Goal: Transaction & Acquisition: Purchase product/service

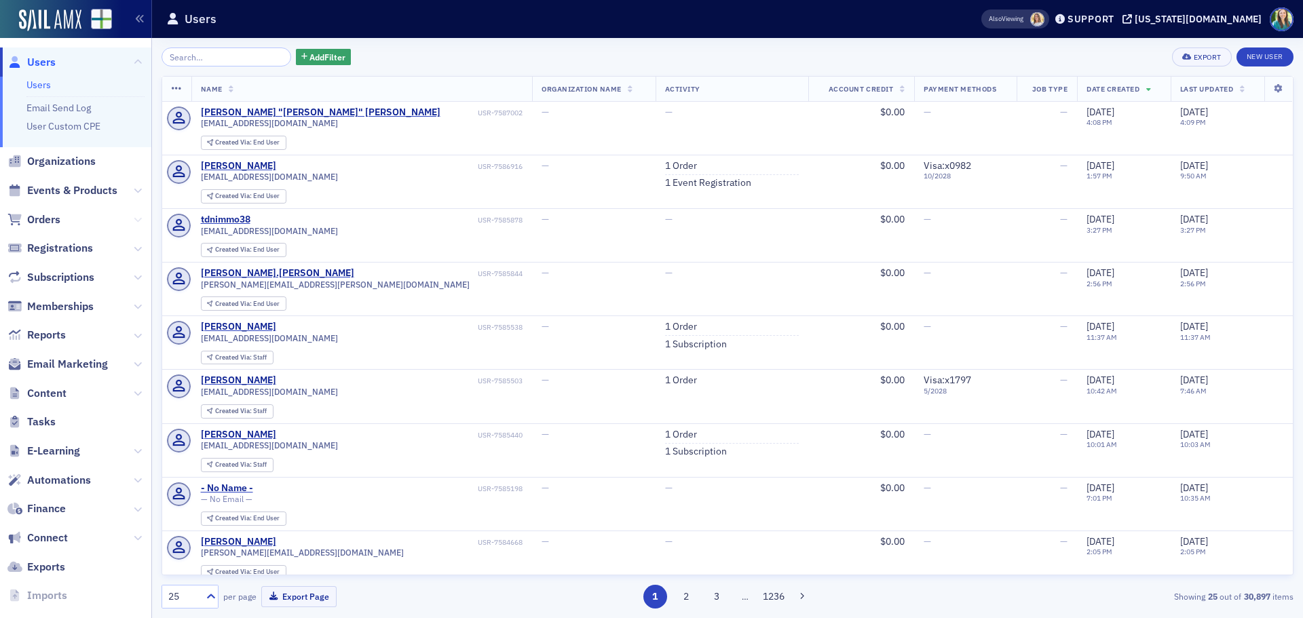
click at [134, 223] on icon at bounding box center [138, 220] width 8 height 8
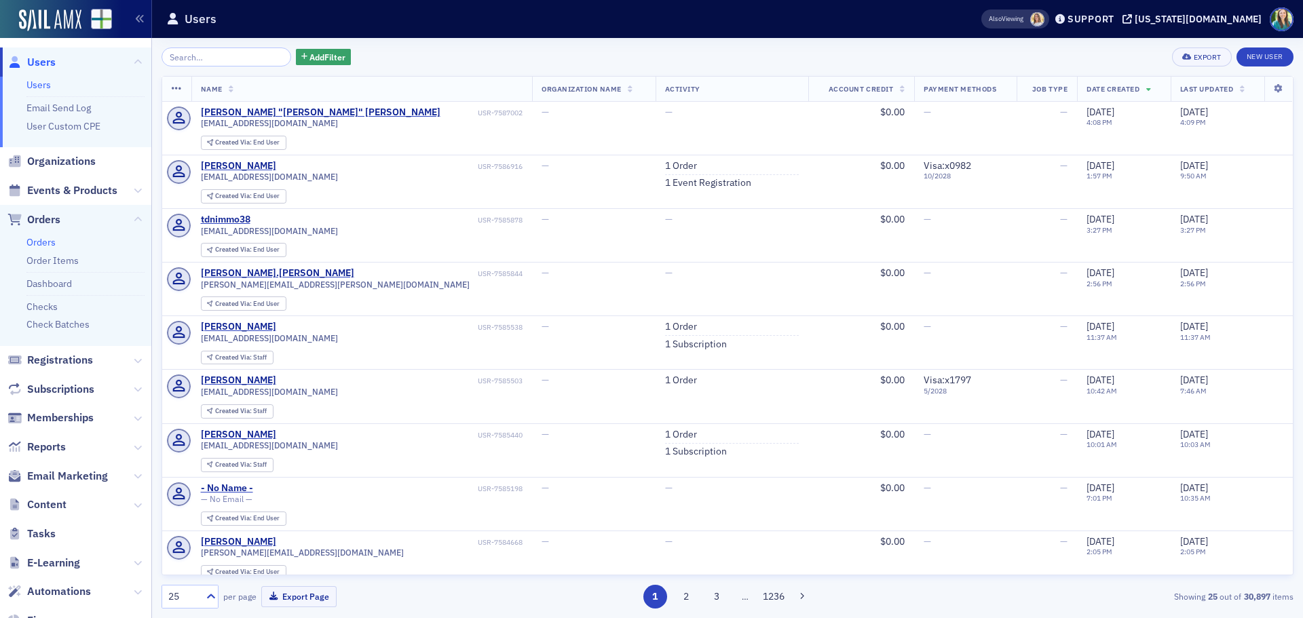
click at [38, 238] on link "Orders" at bounding box center [40, 242] width 29 height 12
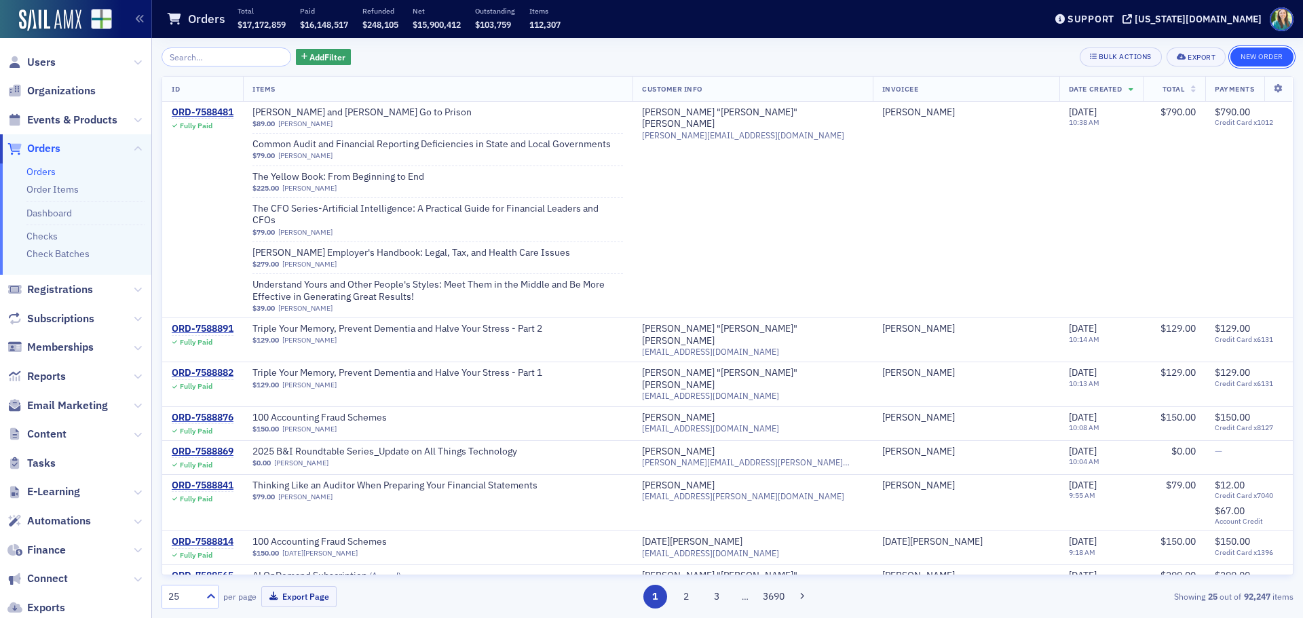
click at [1261, 58] on button "New Order" at bounding box center [1262, 57] width 63 height 19
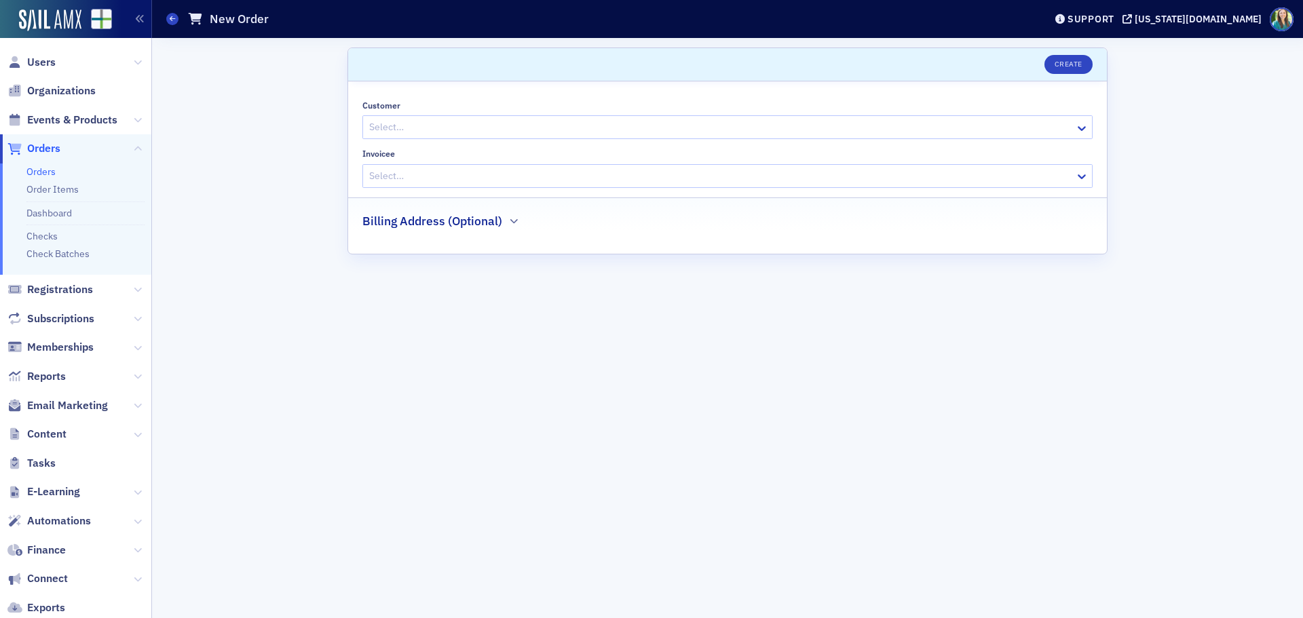
click at [531, 129] on div at bounding box center [721, 127] width 706 height 17
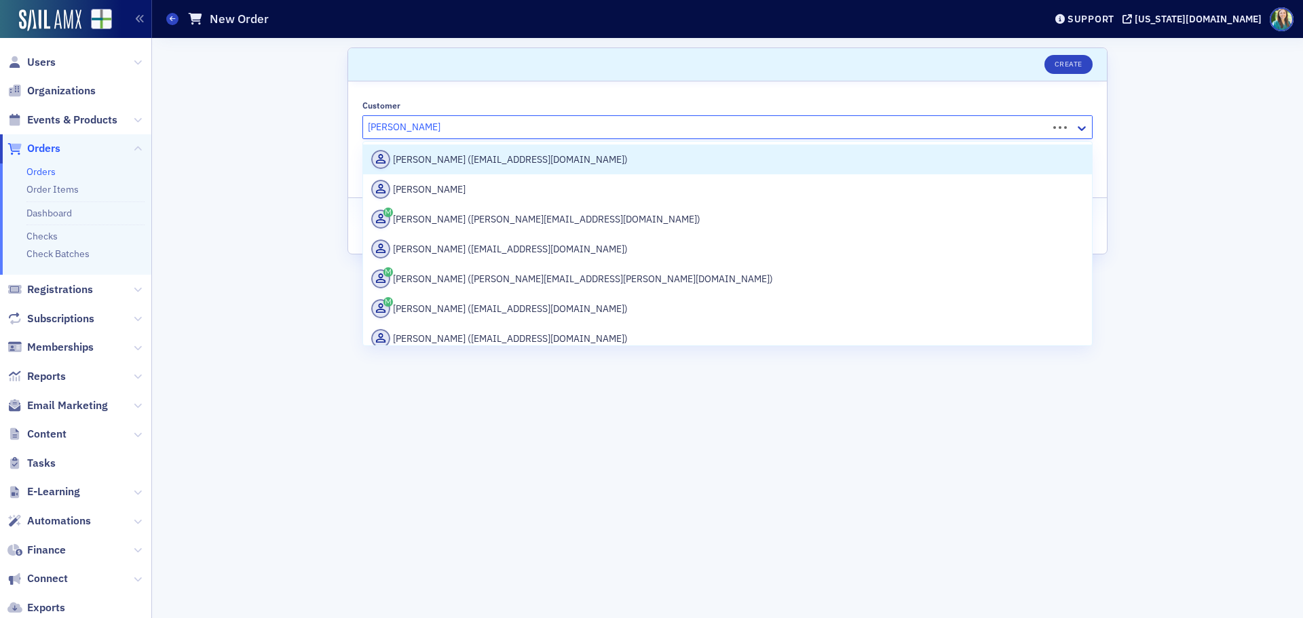
type input "[PERSON_NAME]"
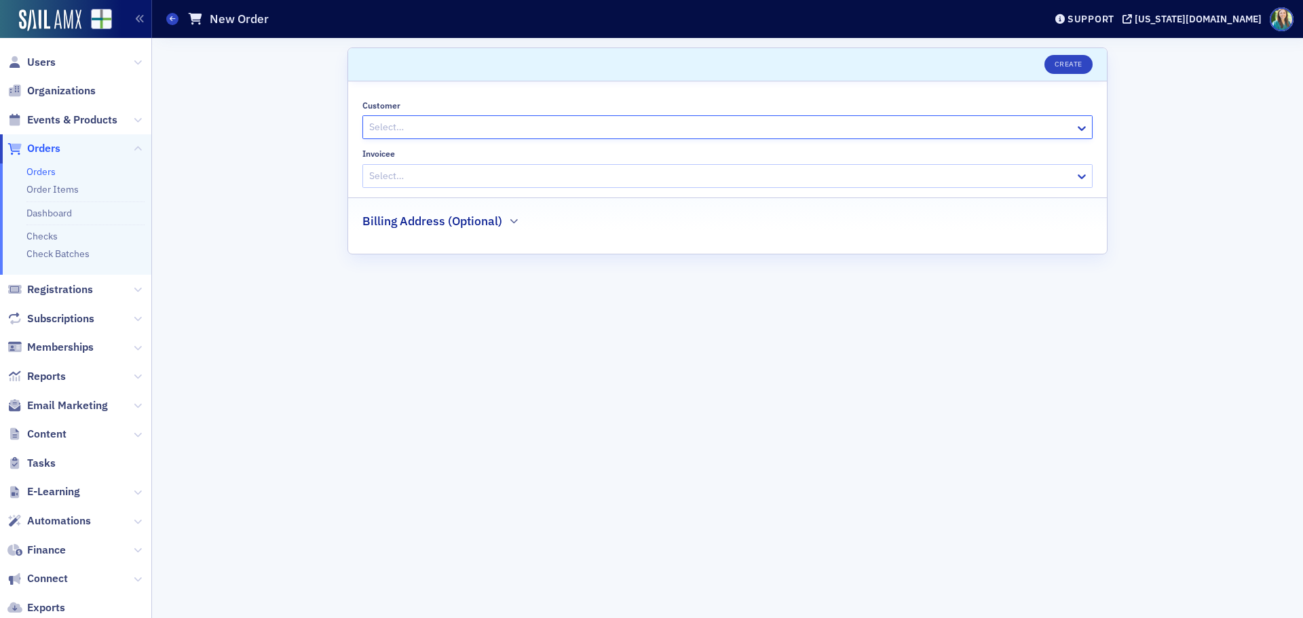
drag, startPoint x: 527, startPoint y: 129, endPoint x: 342, endPoint y: 130, distance: 184.6
click at [342, 130] on div "Scroll to Create Customer Select… Invoicee Select… Billing Address (Optional)" at bounding box center [728, 328] width 1132 height 580
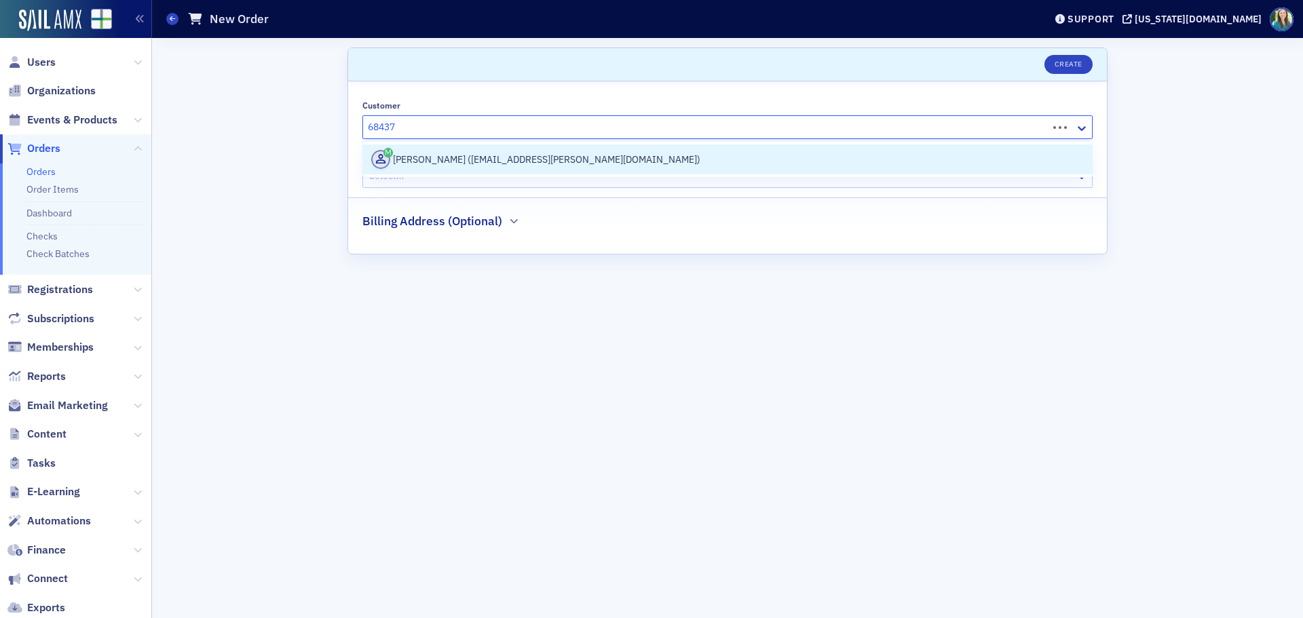
type input "684370"
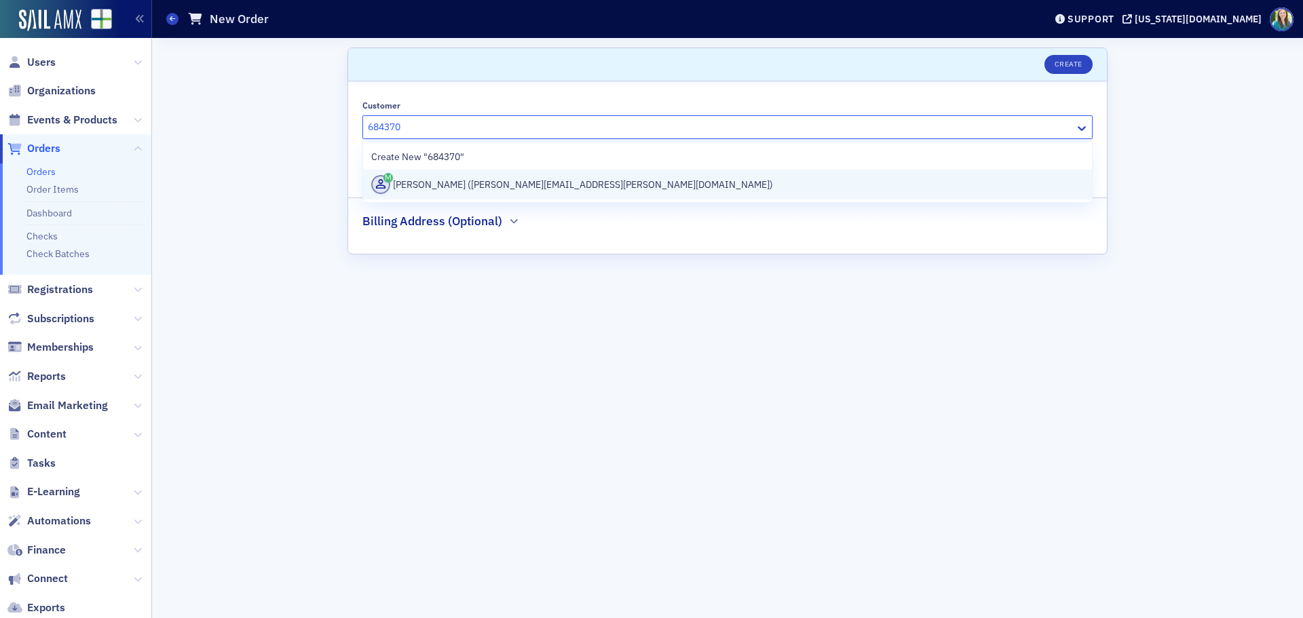
click at [477, 185] on div "[PERSON_NAME] ([PERSON_NAME][EMAIL_ADDRESS][PERSON_NAME][DOMAIN_NAME])" at bounding box center [727, 184] width 713 height 19
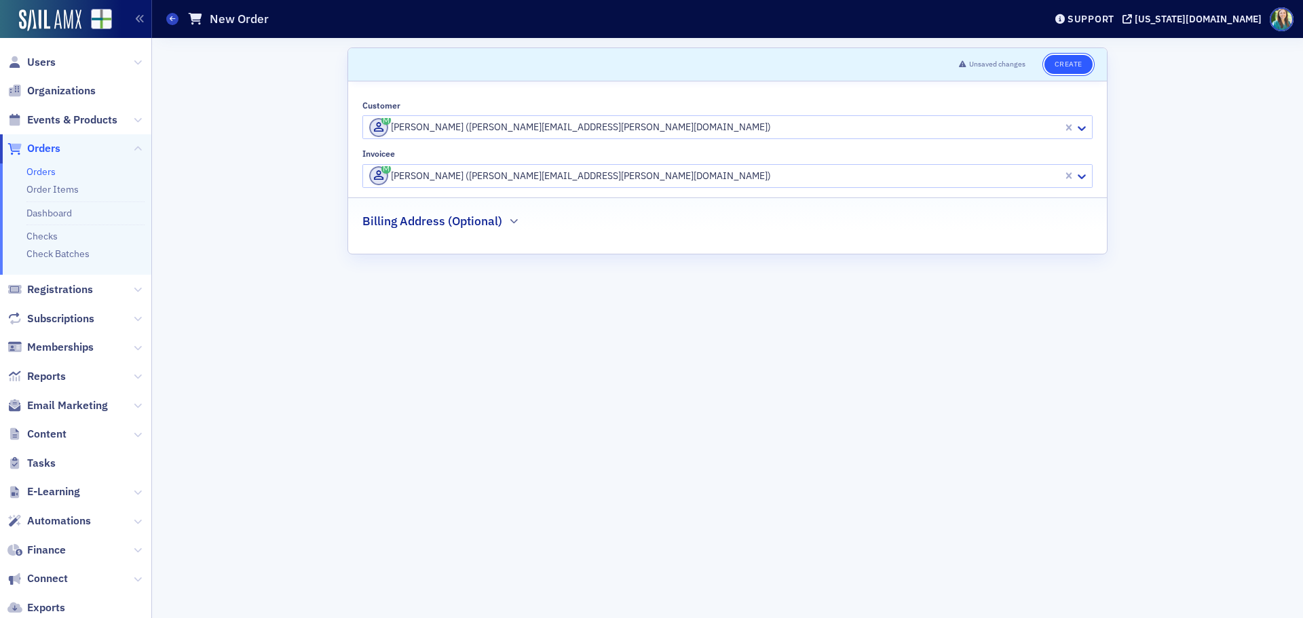
click at [1052, 71] on button "Create" at bounding box center [1069, 64] width 48 height 19
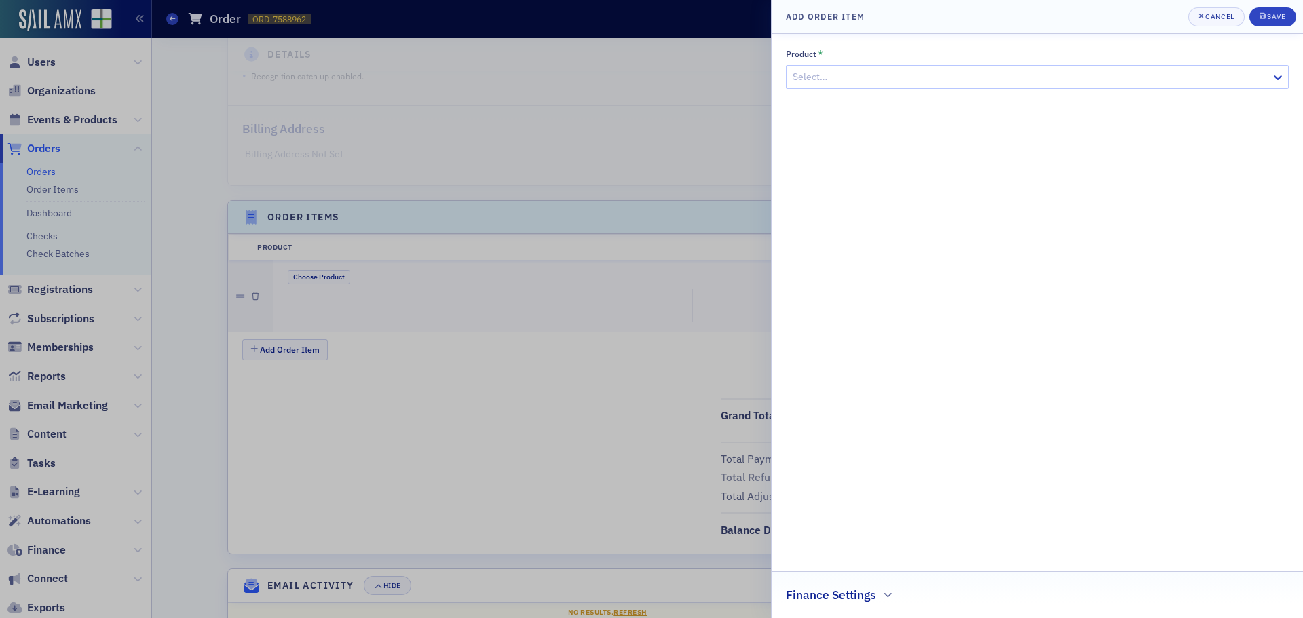
scroll to position [290, 0]
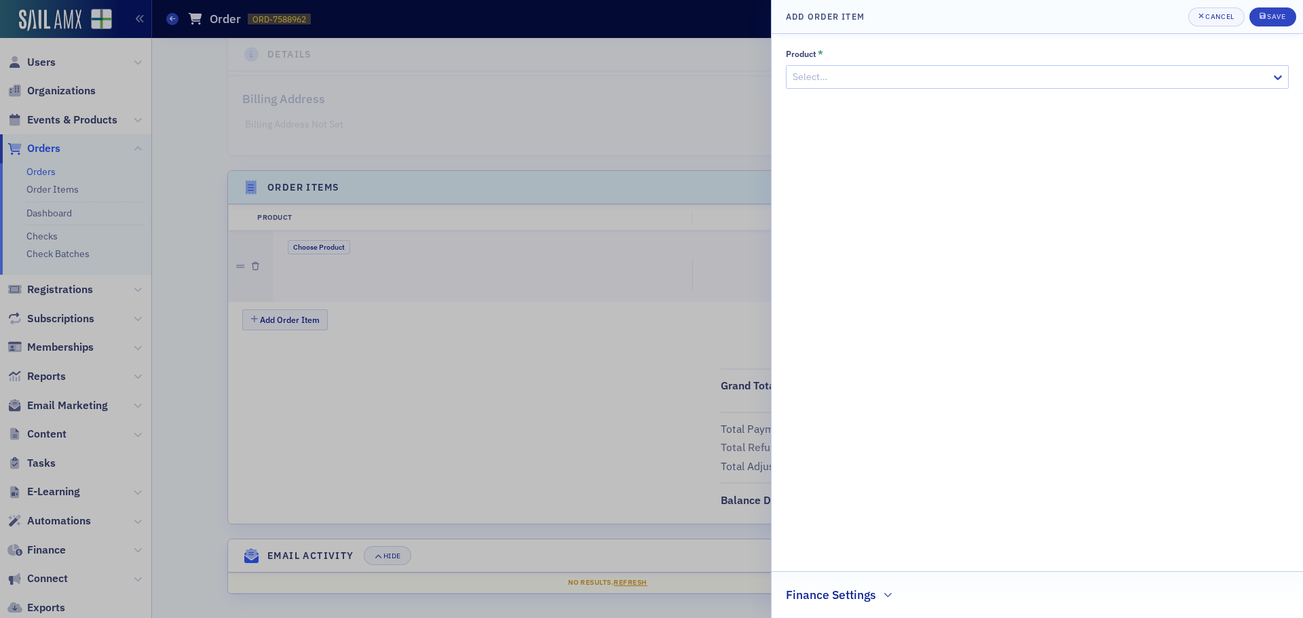
click at [997, 73] on div at bounding box center [1030, 77] width 479 height 17
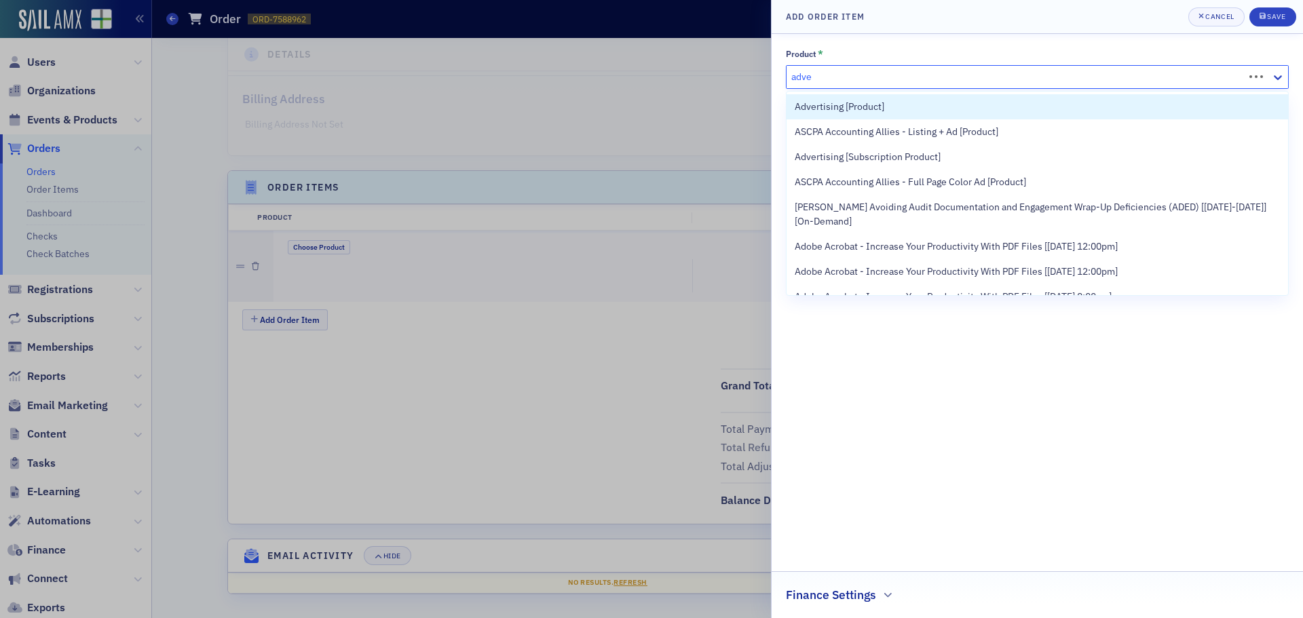
type input "adver"
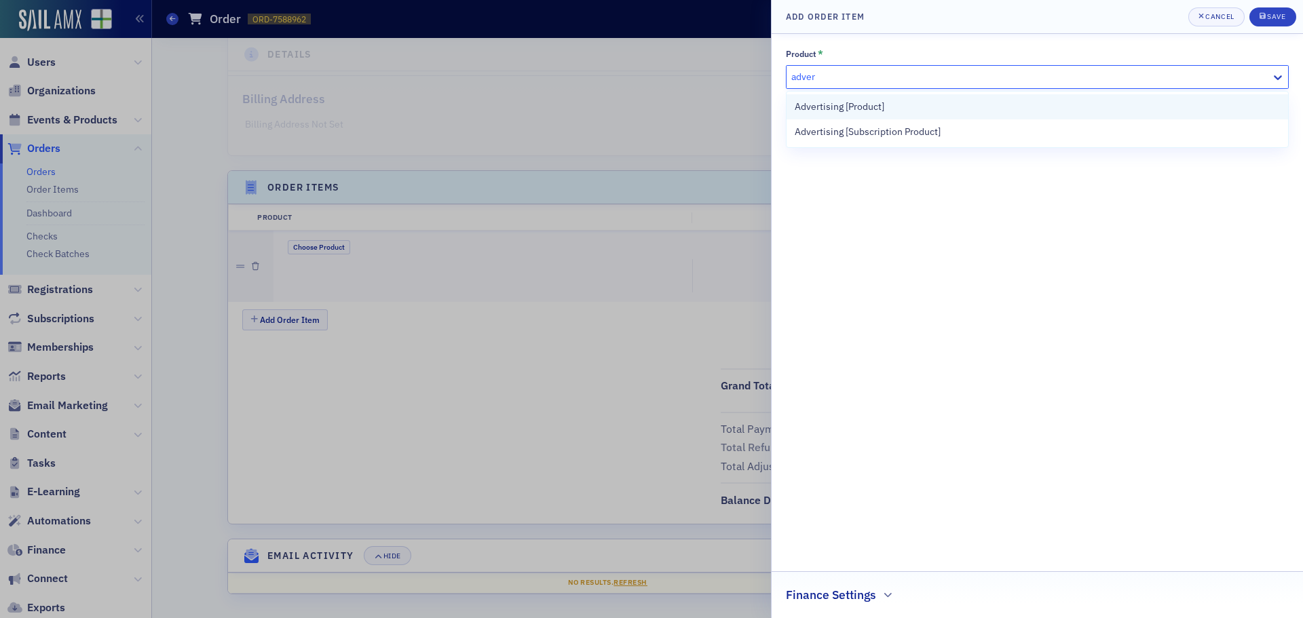
click at [899, 105] on div "Advertising [Product]" at bounding box center [1037, 107] width 485 height 14
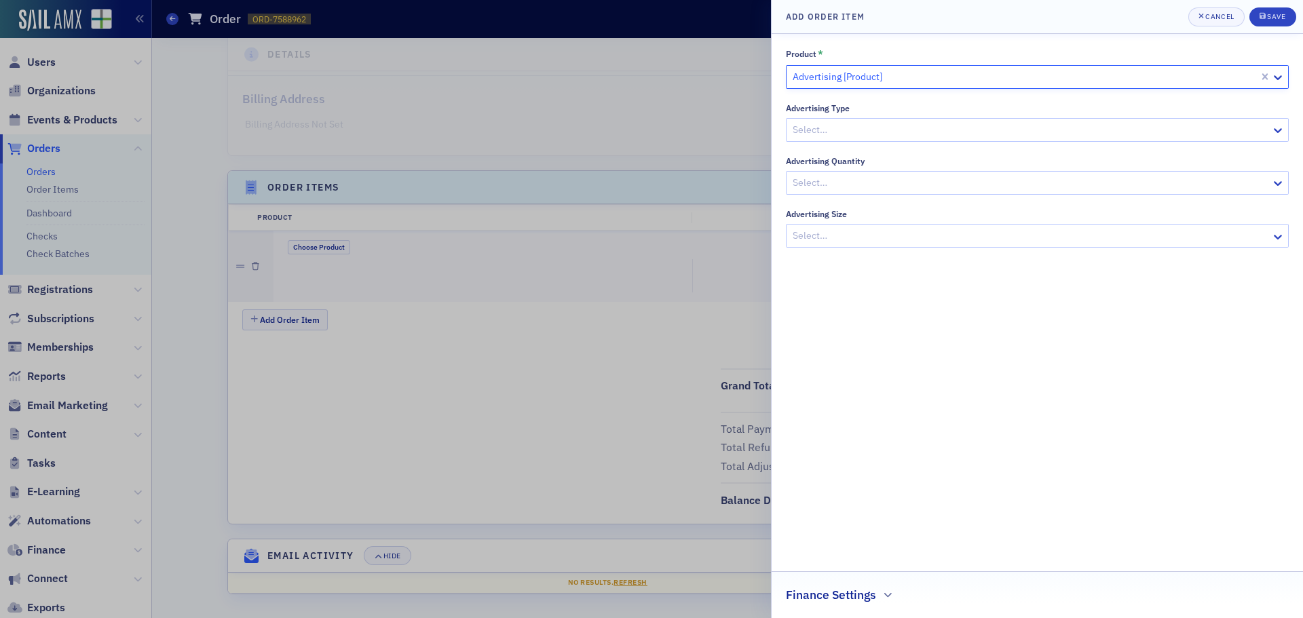
click at [869, 134] on div at bounding box center [1030, 129] width 479 height 17
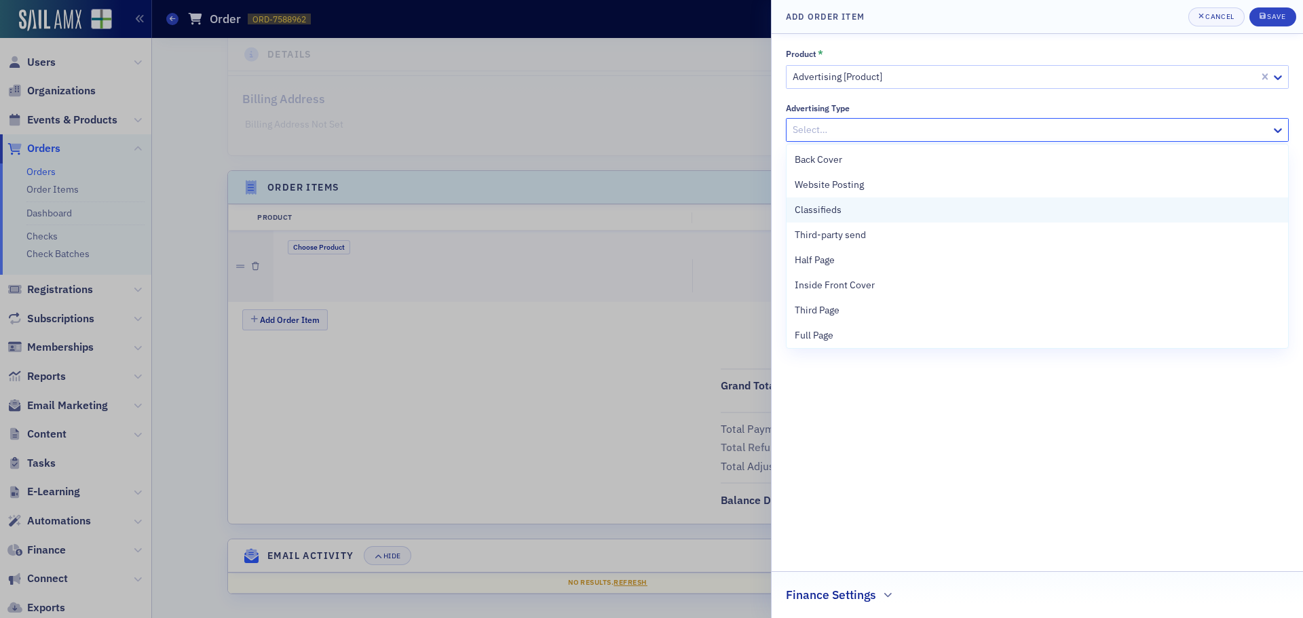
click at [850, 203] on div "Classifieds" at bounding box center [1037, 210] width 485 height 14
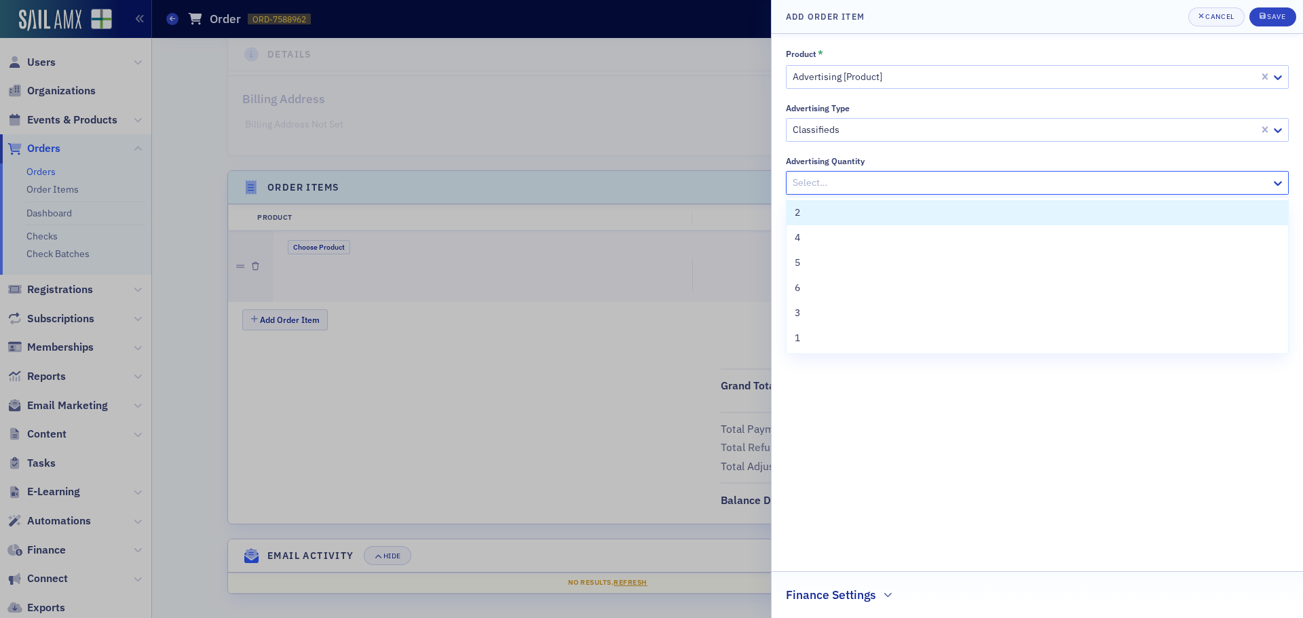
click at [849, 186] on div at bounding box center [1030, 182] width 479 height 17
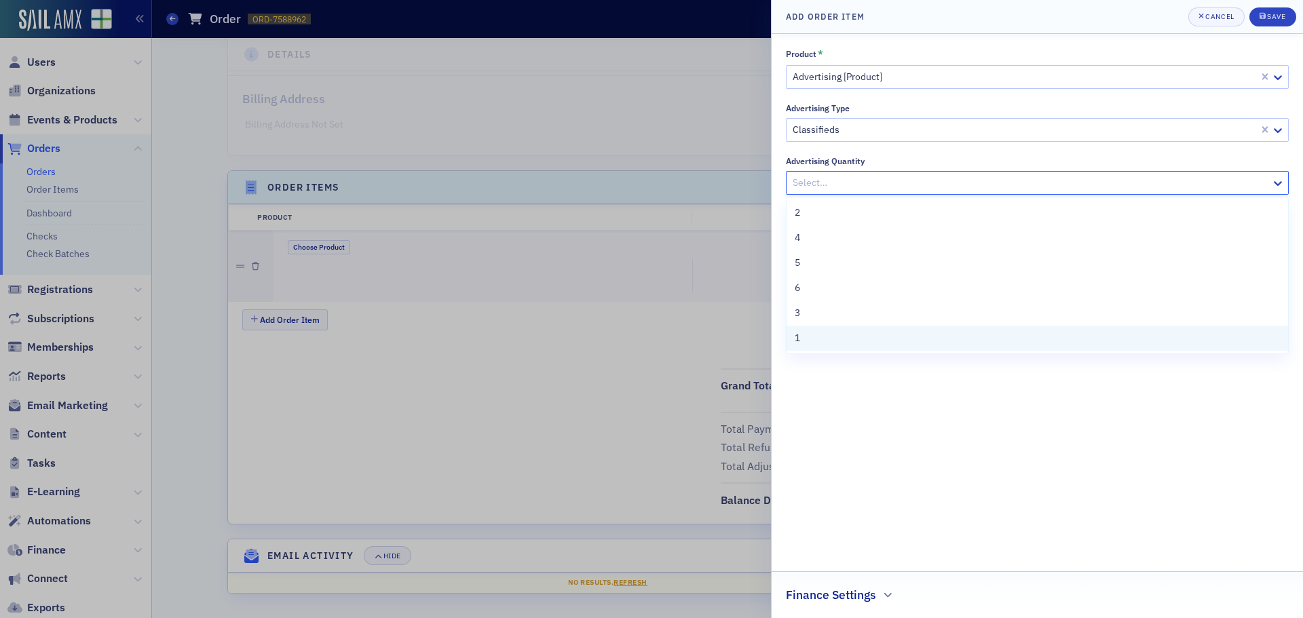
click at [809, 337] on div "1" at bounding box center [1037, 338] width 485 height 14
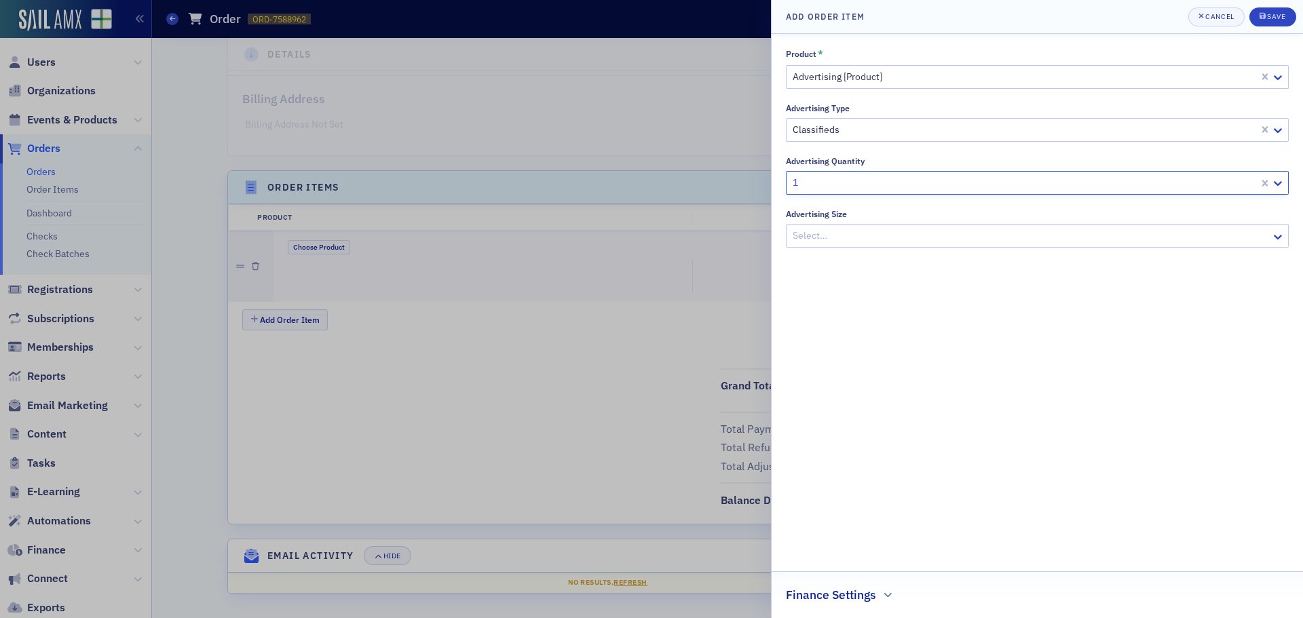
click at [834, 233] on div at bounding box center [1030, 235] width 479 height 17
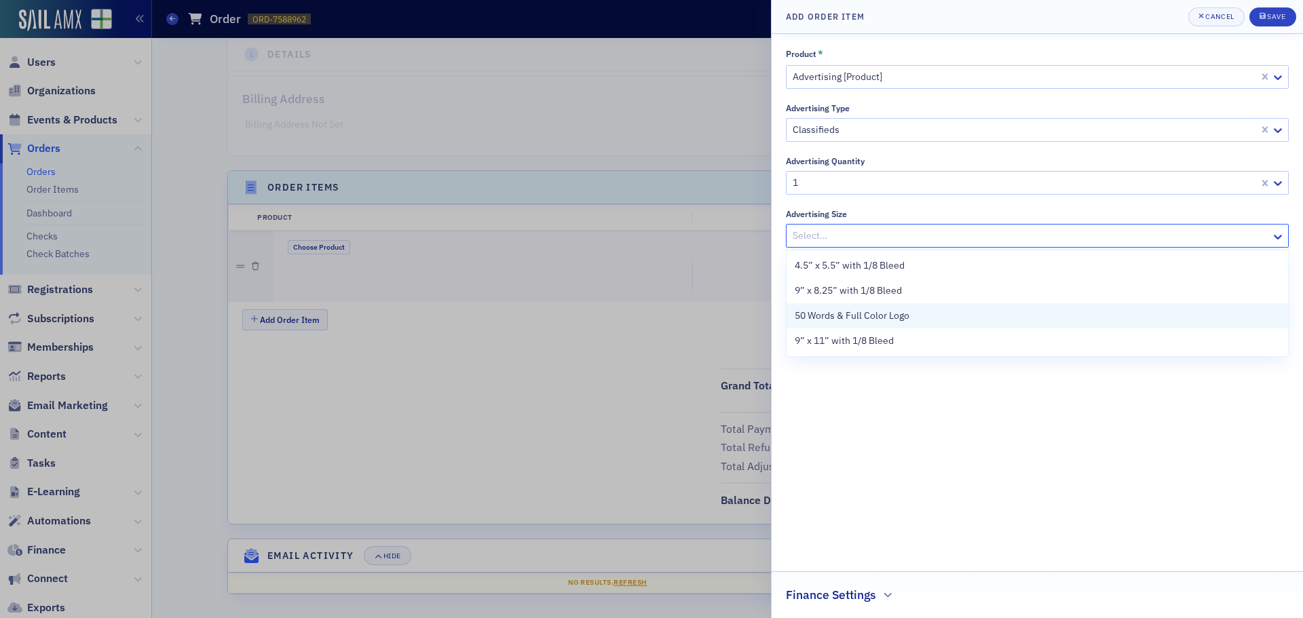
click at [838, 316] on span "50 Words & Full Color Logo" at bounding box center [852, 316] width 115 height 14
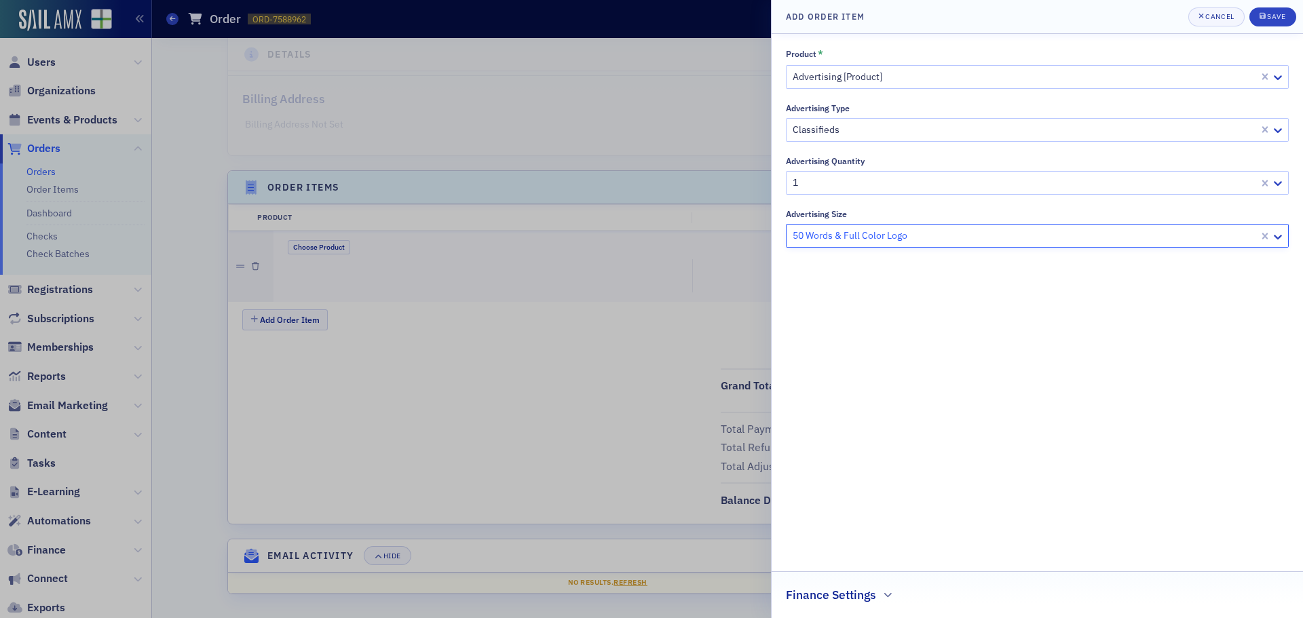
click at [630, 346] on div at bounding box center [651, 309] width 1303 height 618
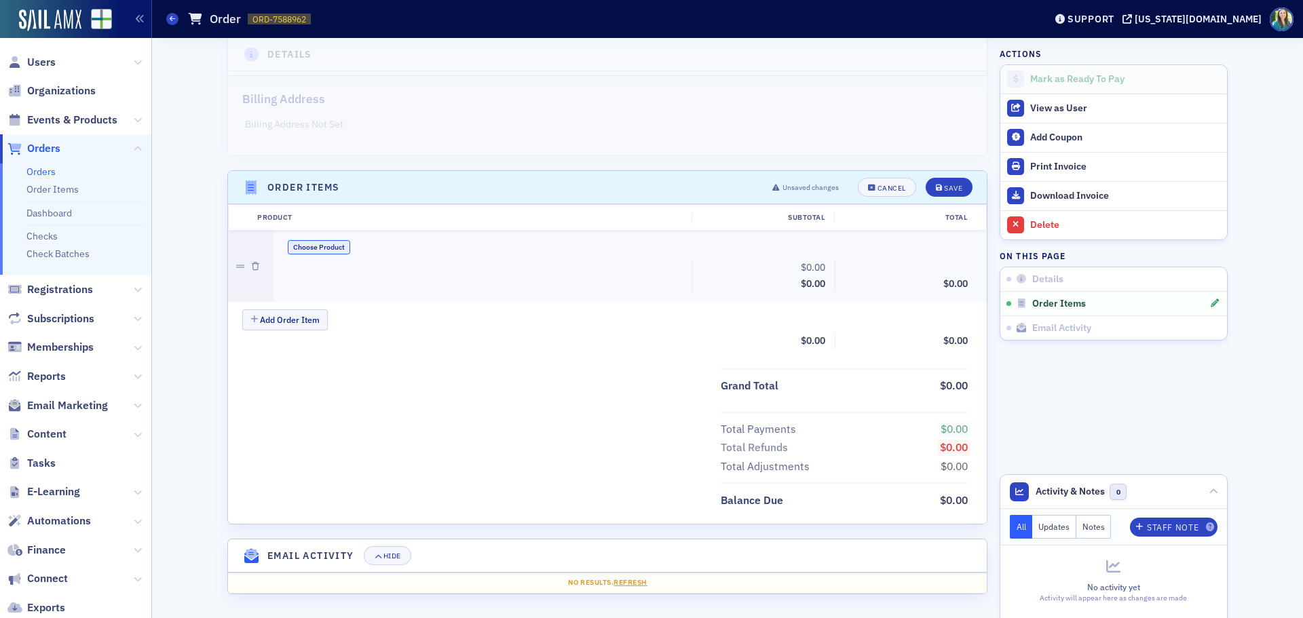
click at [291, 243] on button "Choose Product" at bounding box center [319, 247] width 62 height 14
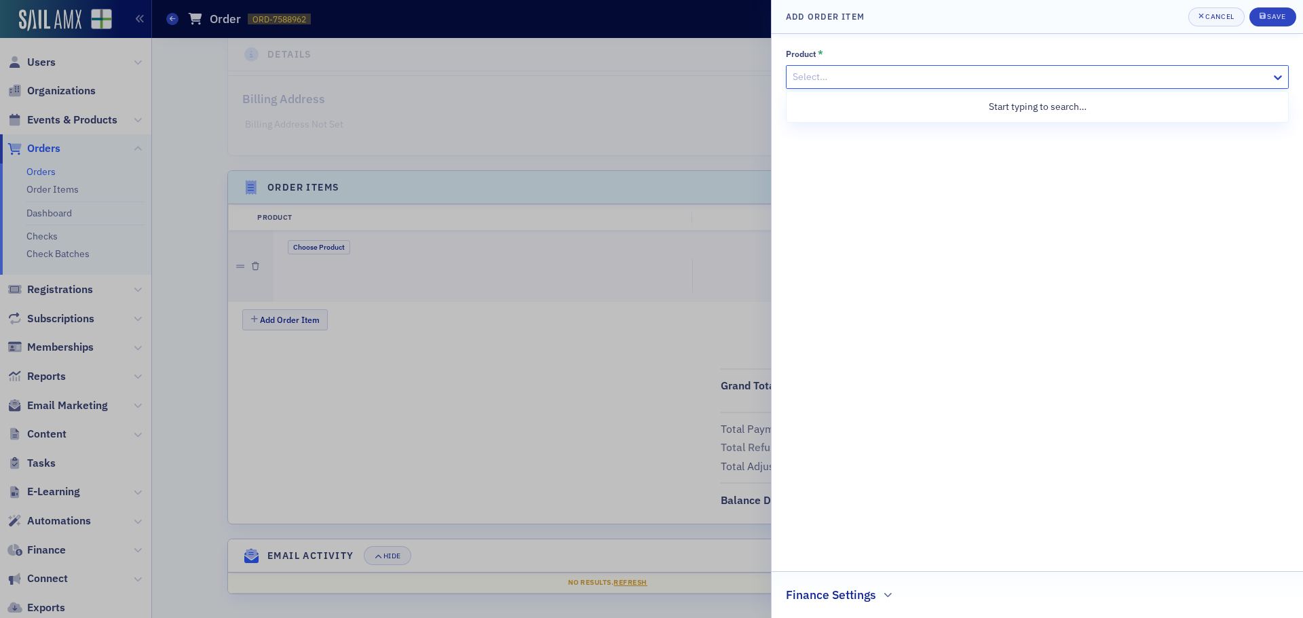
click at [828, 74] on div at bounding box center [1030, 77] width 479 height 17
type input "ad"
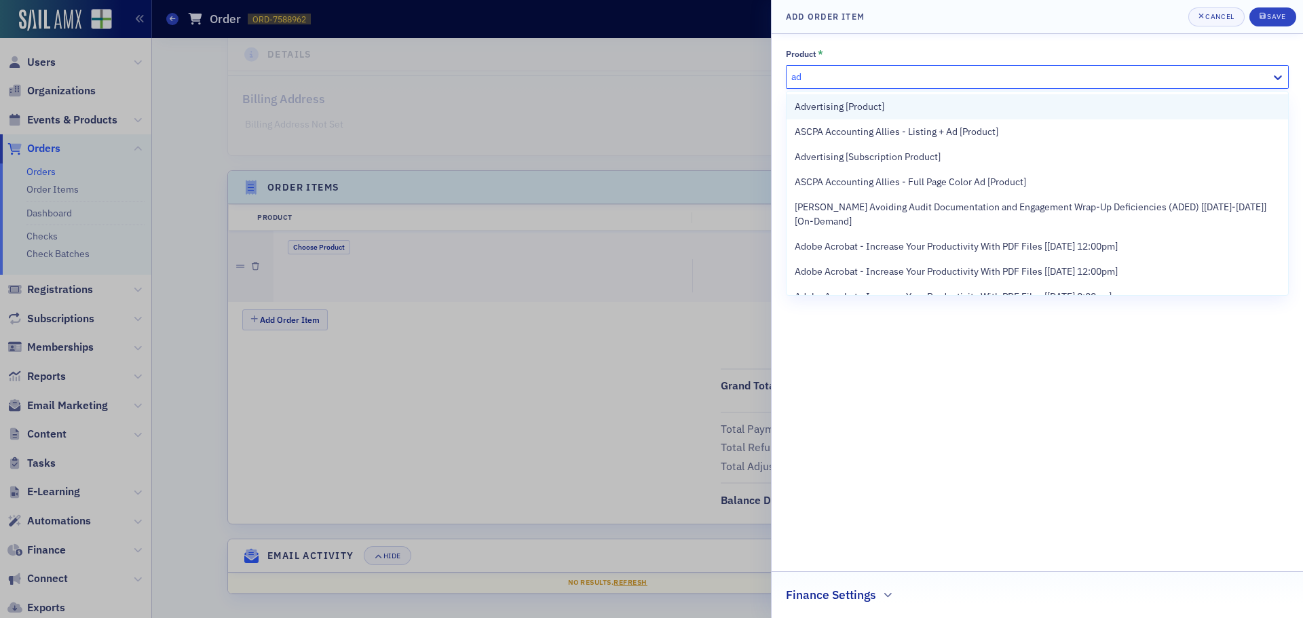
click at [839, 100] on span "Advertising [Product]" at bounding box center [840, 107] width 90 height 14
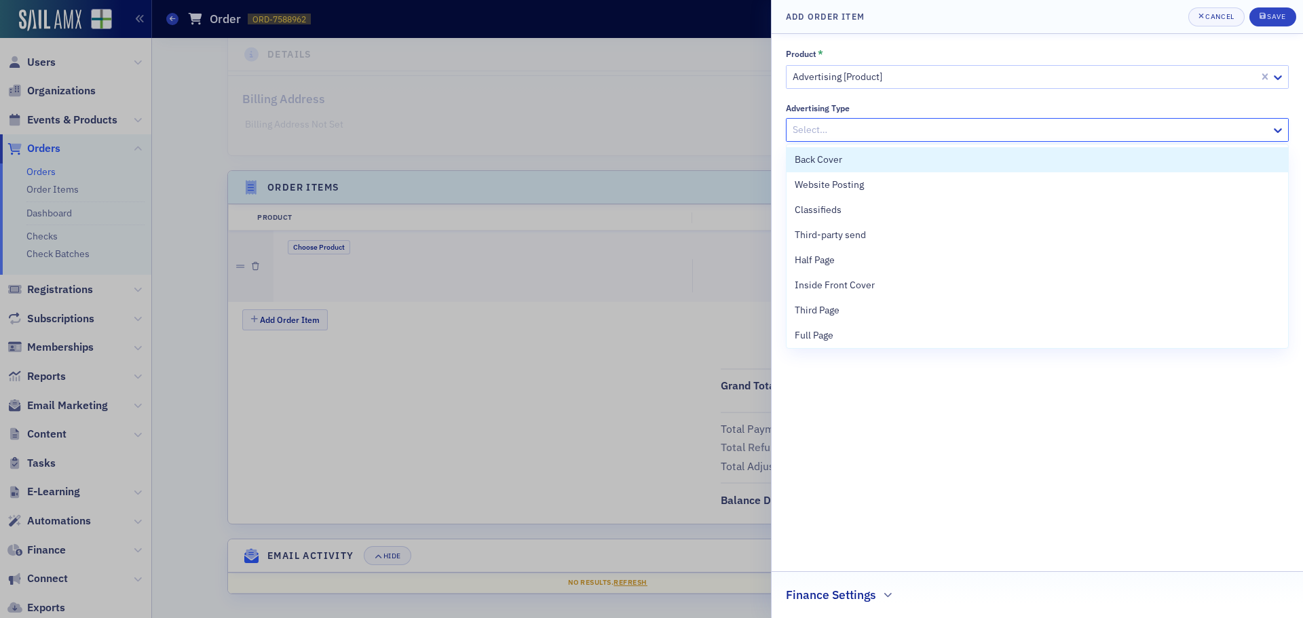
click at [854, 132] on div at bounding box center [1030, 129] width 479 height 17
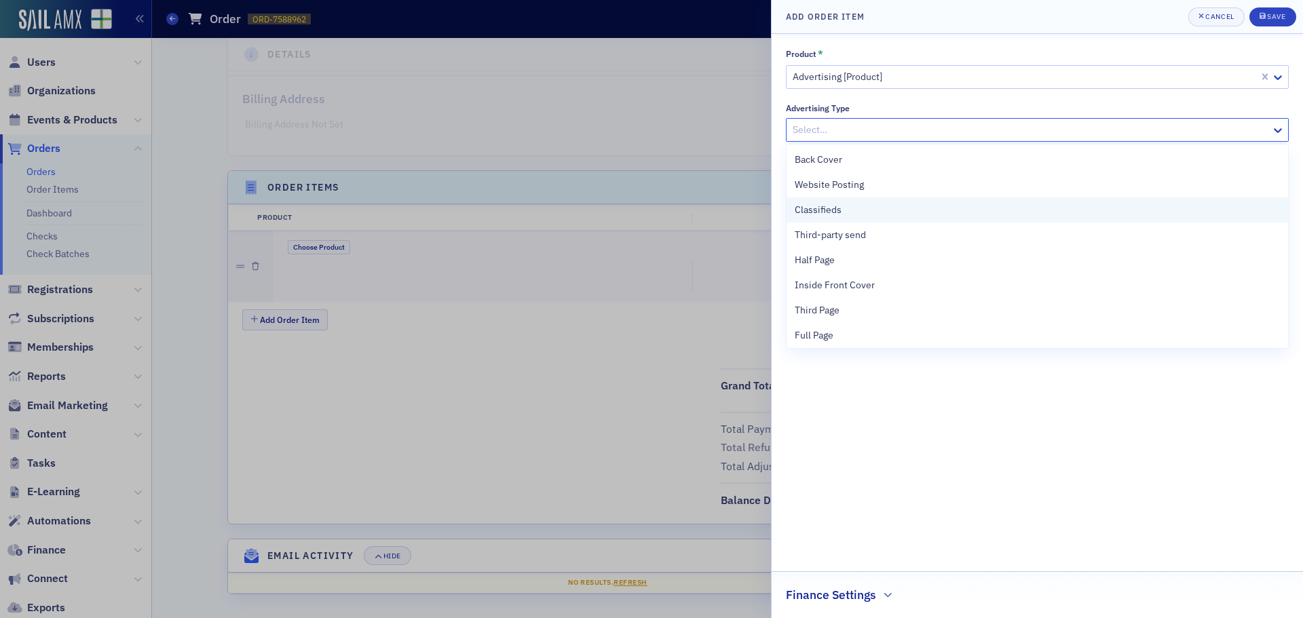
click at [841, 214] on div "Classifieds" at bounding box center [1037, 210] width 485 height 14
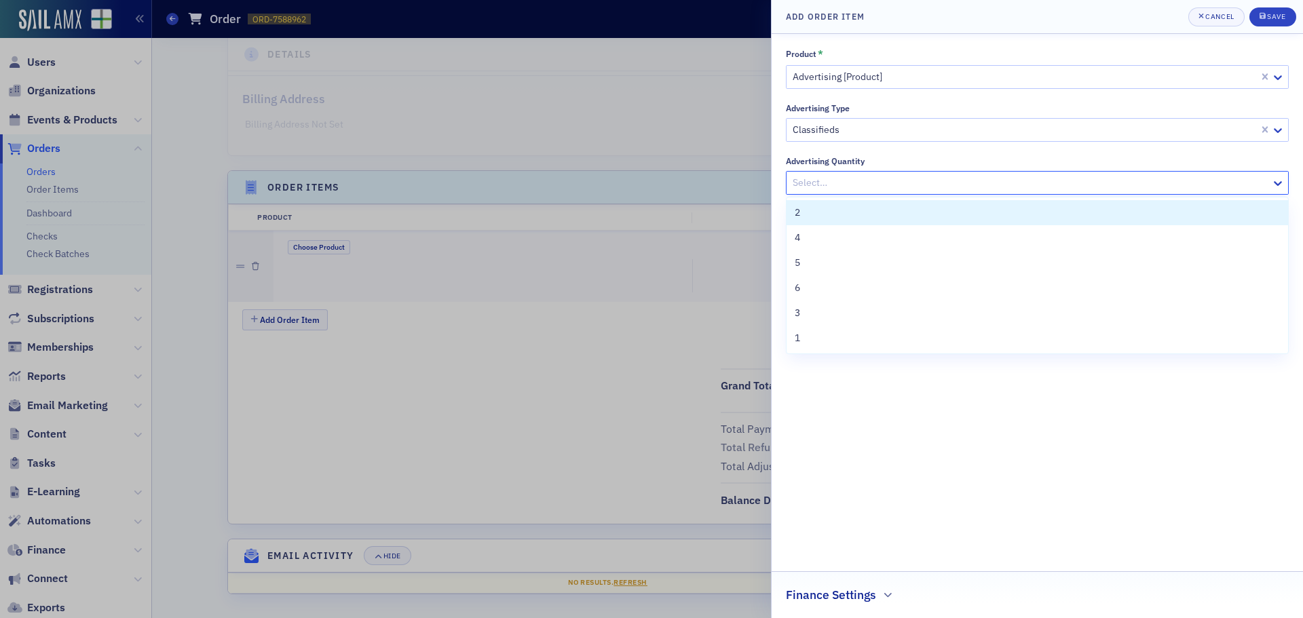
click at [896, 174] on div "Select…" at bounding box center [1029, 183] width 485 height 20
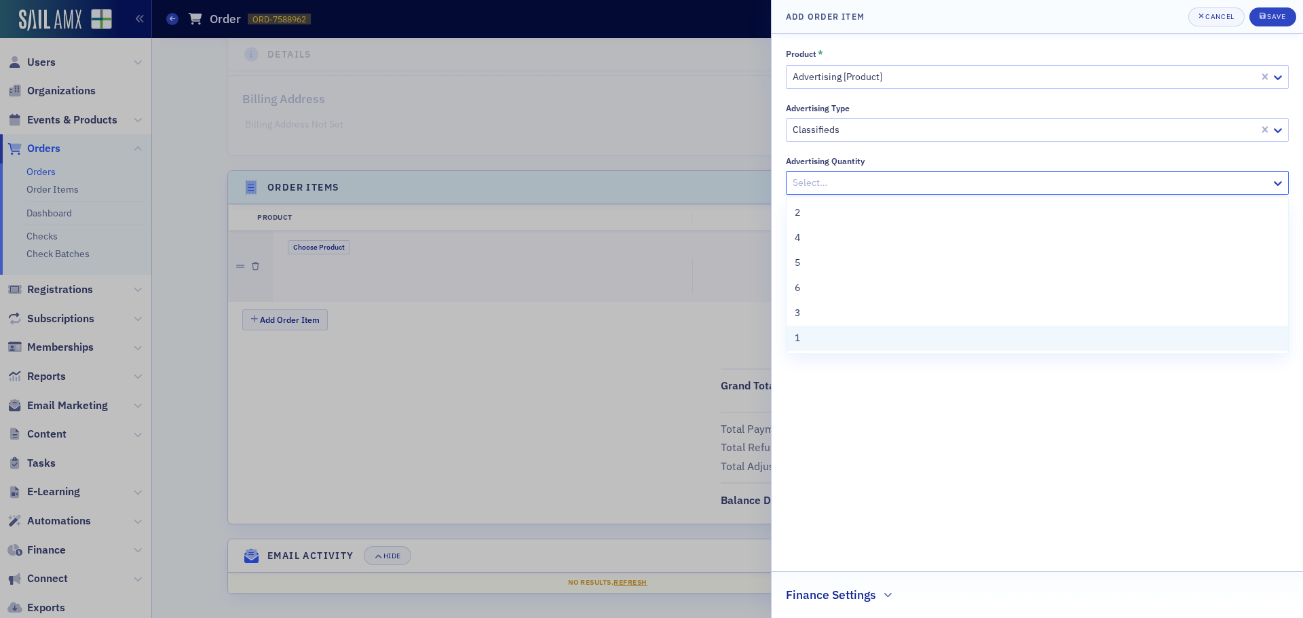
click at [797, 337] on span "1" at bounding box center [797, 338] width 5 height 14
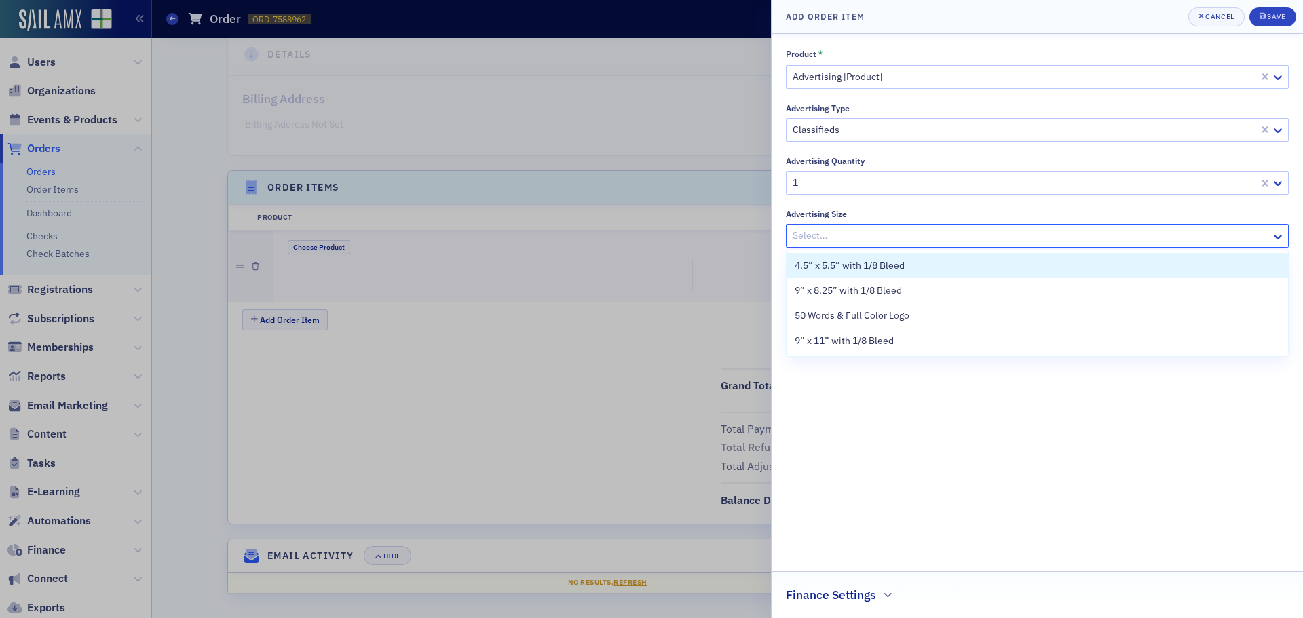
click at [834, 231] on div at bounding box center [1030, 235] width 479 height 17
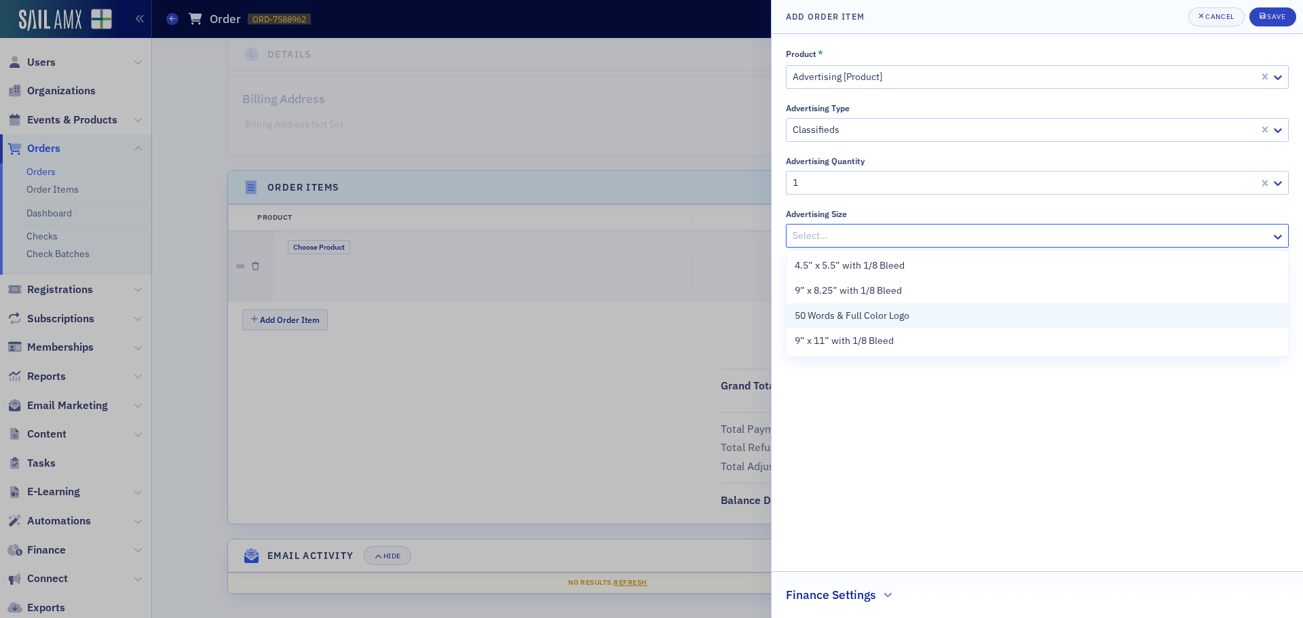
click at [817, 320] on span "50 Words & Full Color Logo" at bounding box center [852, 316] width 115 height 14
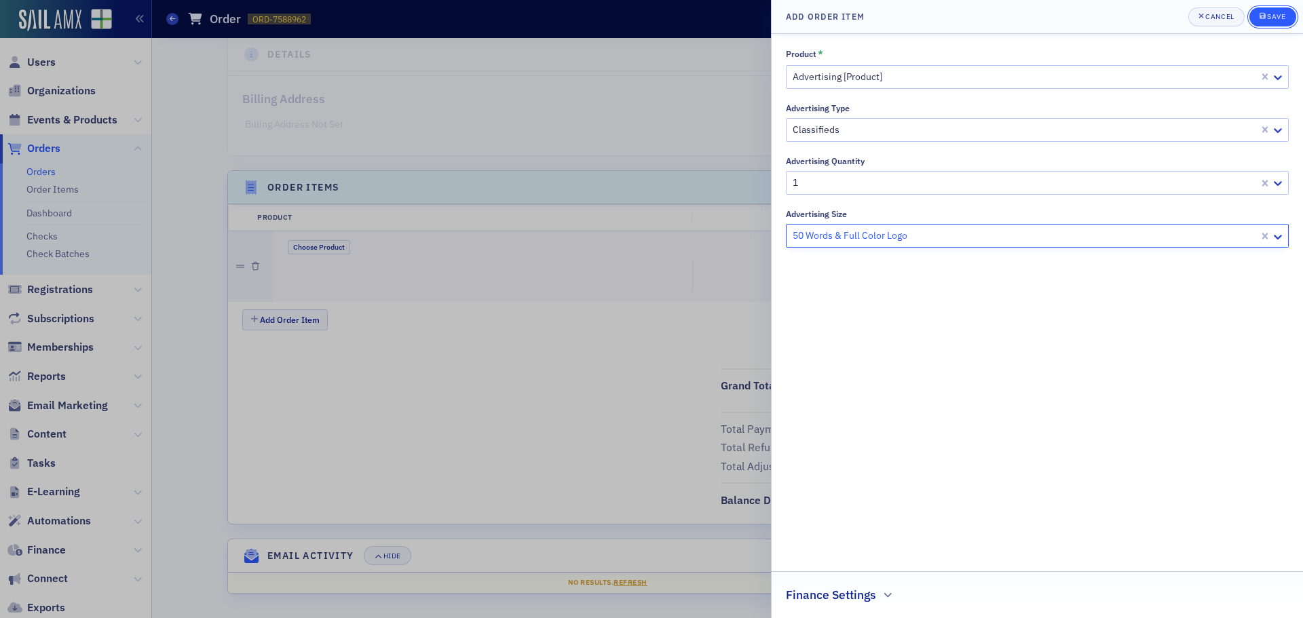
click at [1260, 17] on icon "submit" at bounding box center [1263, 16] width 6 height 6
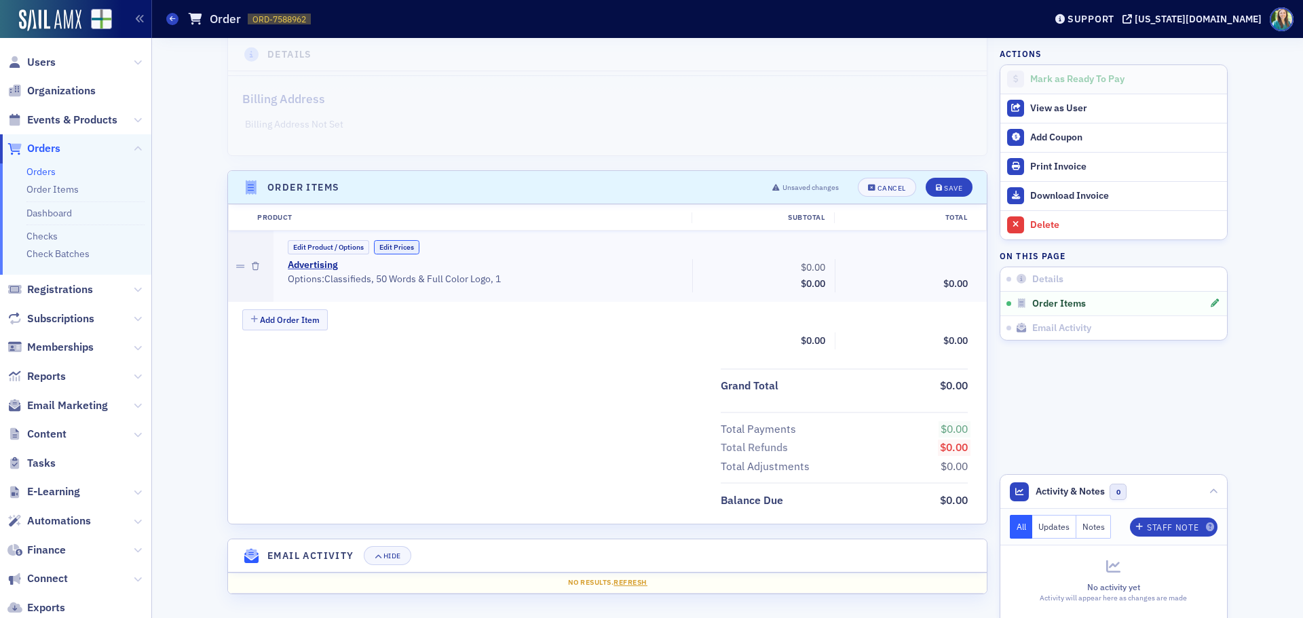
click at [386, 248] on button "Edit Prices" at bounding box center [396, 247] width 45 height 14
click at [802, 273] on input "0.00" at bounding box center [797, 267] width 67 height 19
type input "300.00"
click at [936, 267] on input "0.00" at bounding box center [940, 267] width 67 height 19
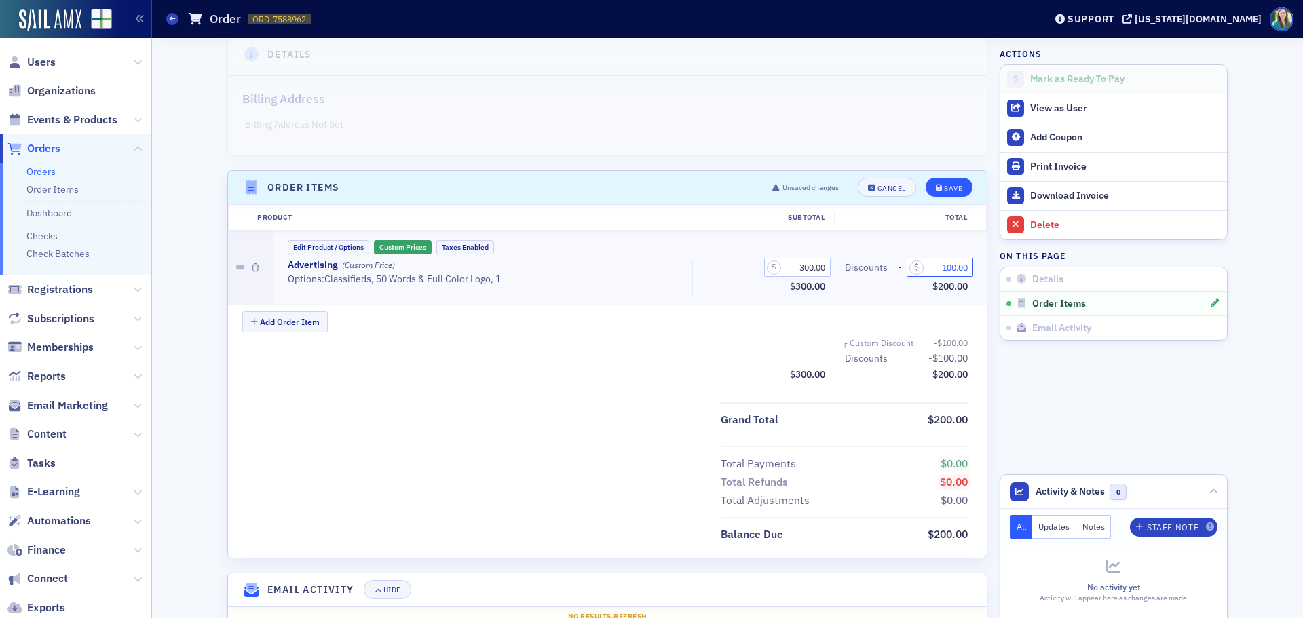
type input "100.00"
click at [956, 189] on div "Save" at bounding box center [953, 188] width 18 height 7
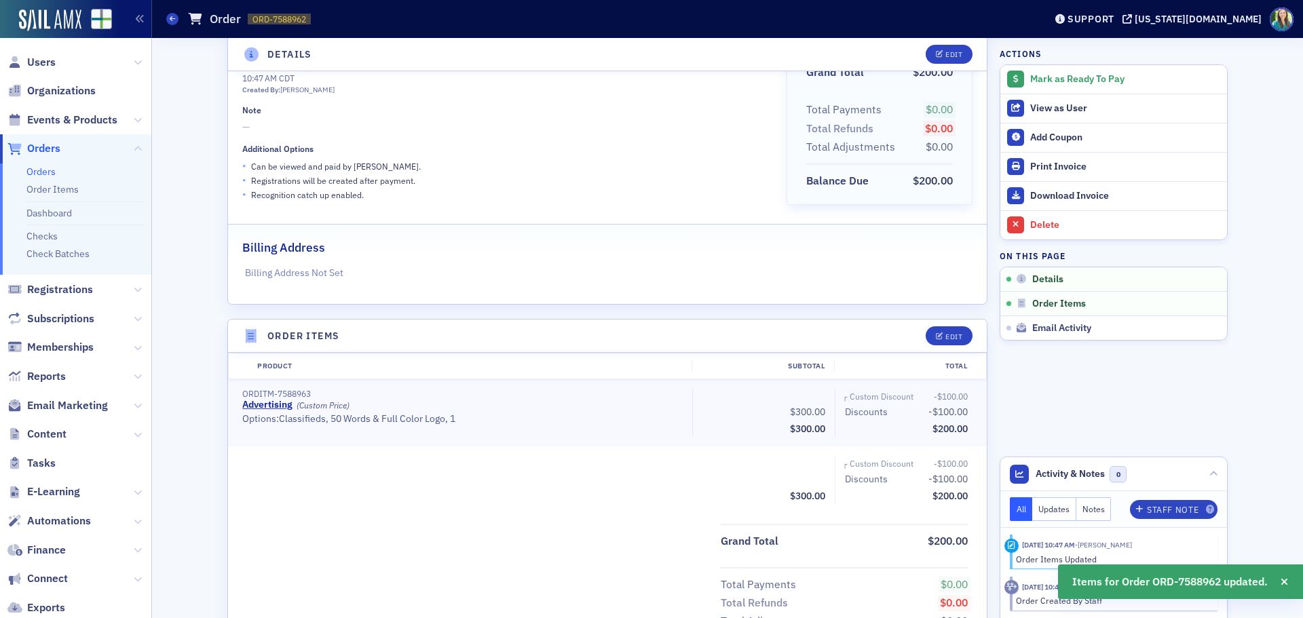
scroll to position [0, 0]
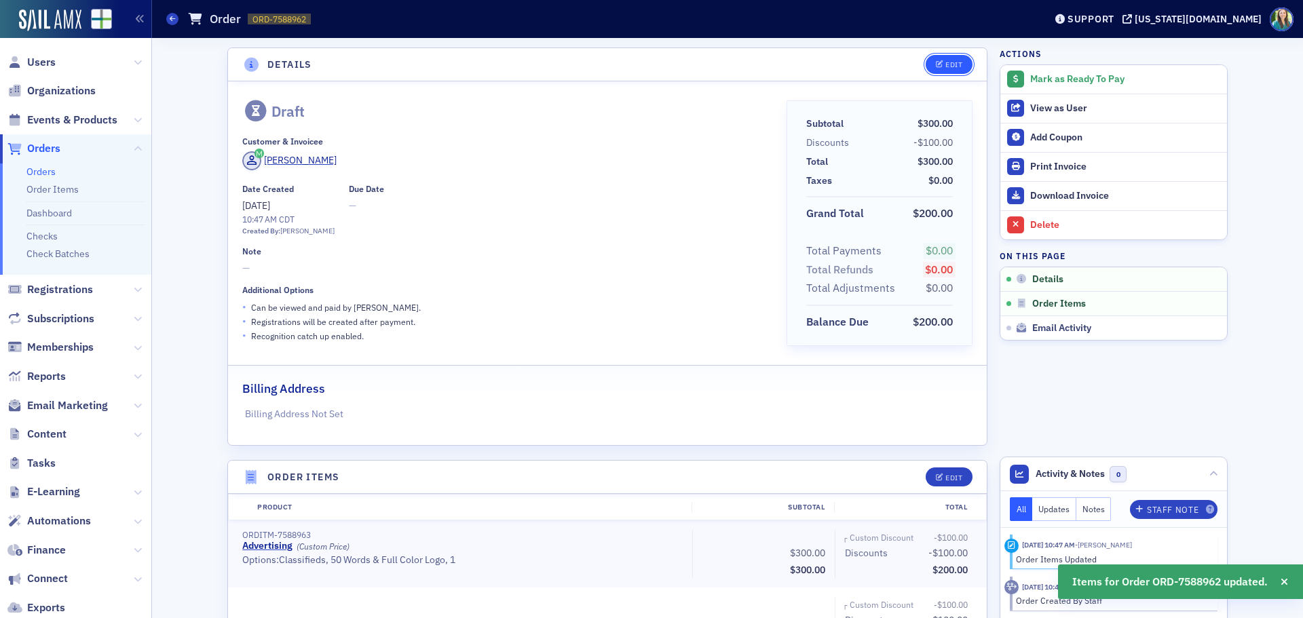
click at [956, 58] on button "Edit" at bounding box center [949, 64] width 47 height 19
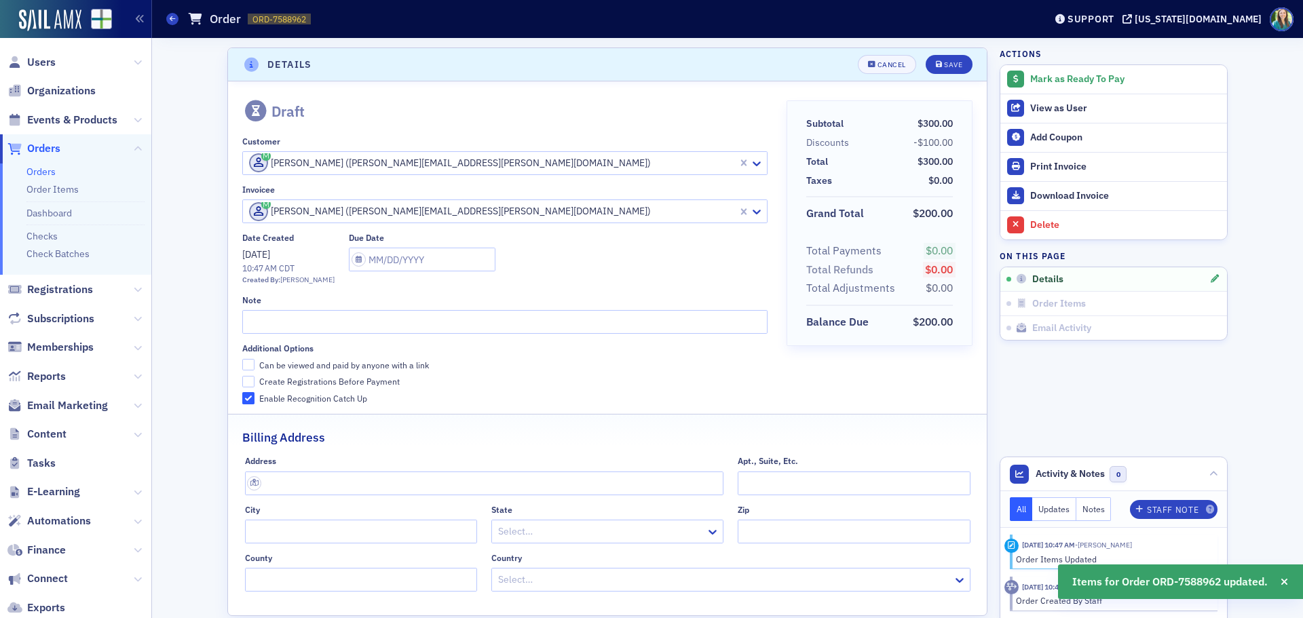
scroll to position [3, 0]
click at [245, 364] on input "Can be viewed and paid by anyone with a link" at bounding box center [248, 362] width 12 height 12
checkbox input "true"
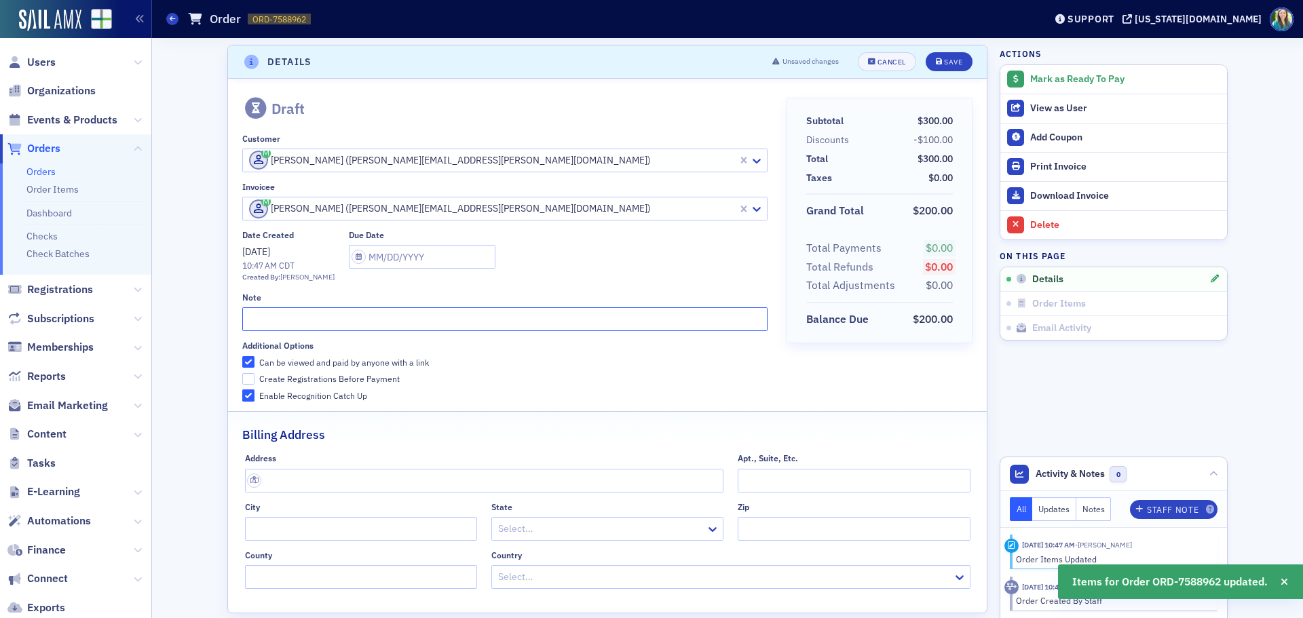
click at [259, 322] on input "text" at bounding box center [504, 319] width 525 height 24
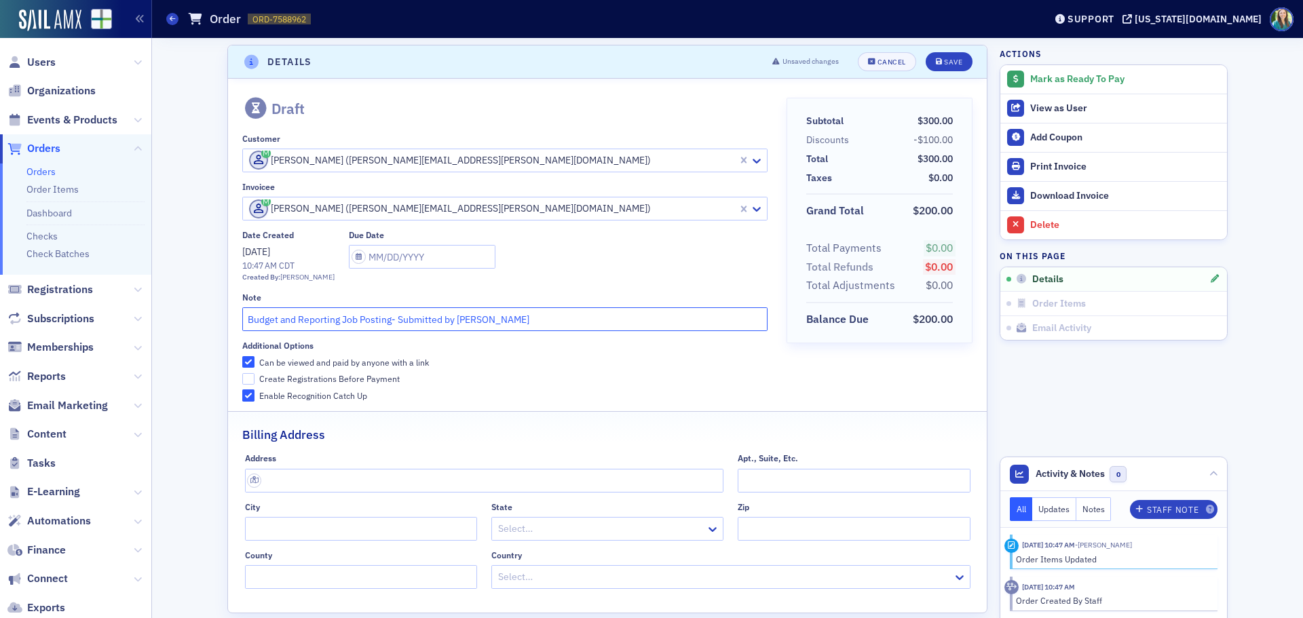
click at [454, 321] on input "Budget and Reporting Job Posting- Submitted by [PERSON_NAME]" at bounding box center [504, 319] width 525 height 24
type input "Budget and Reporting Job Posting- Submitted by [PERSON_NAME]"
click at [619, 379] on label "Create Registrations Before Payment" at bounding box center [504, 379] width 525 height 12
click at [255, 379] on input "Create Registrations Before Payment" at bounding box center [248, 379] width 12 height 12
click at [242, 380] on input "Create Registrations Before Payment" at bounding box center [248, 379] width 12 height 12
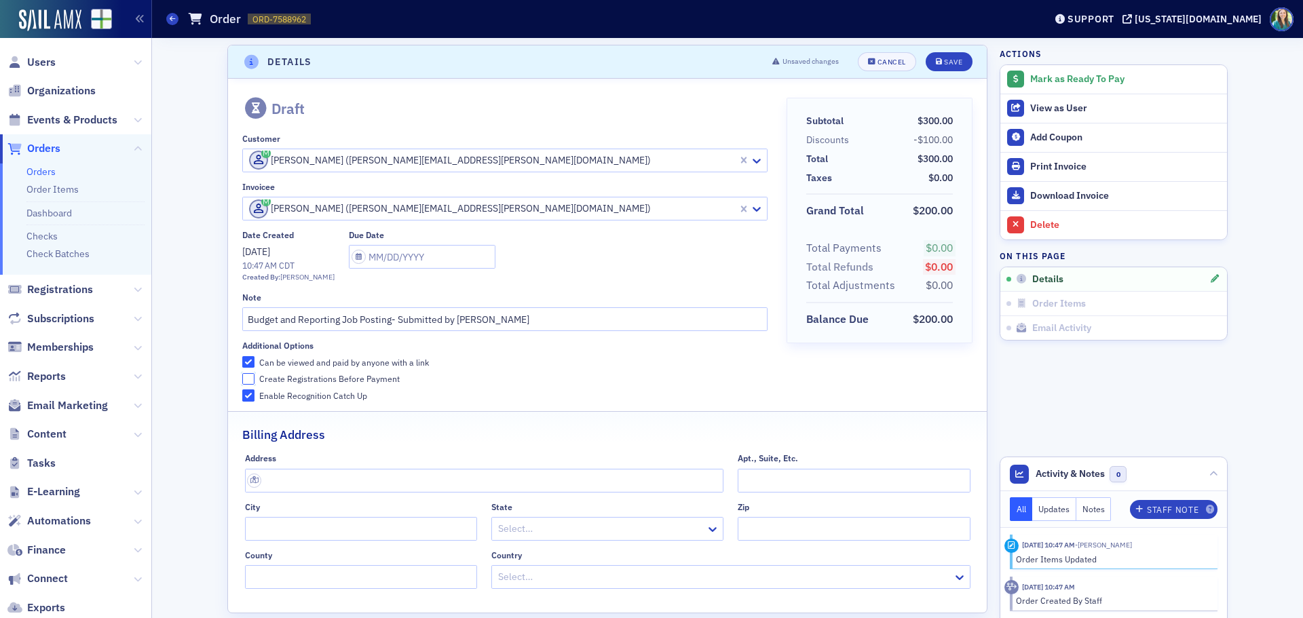
checkbox input "false"
select select "7"
select select "2025"
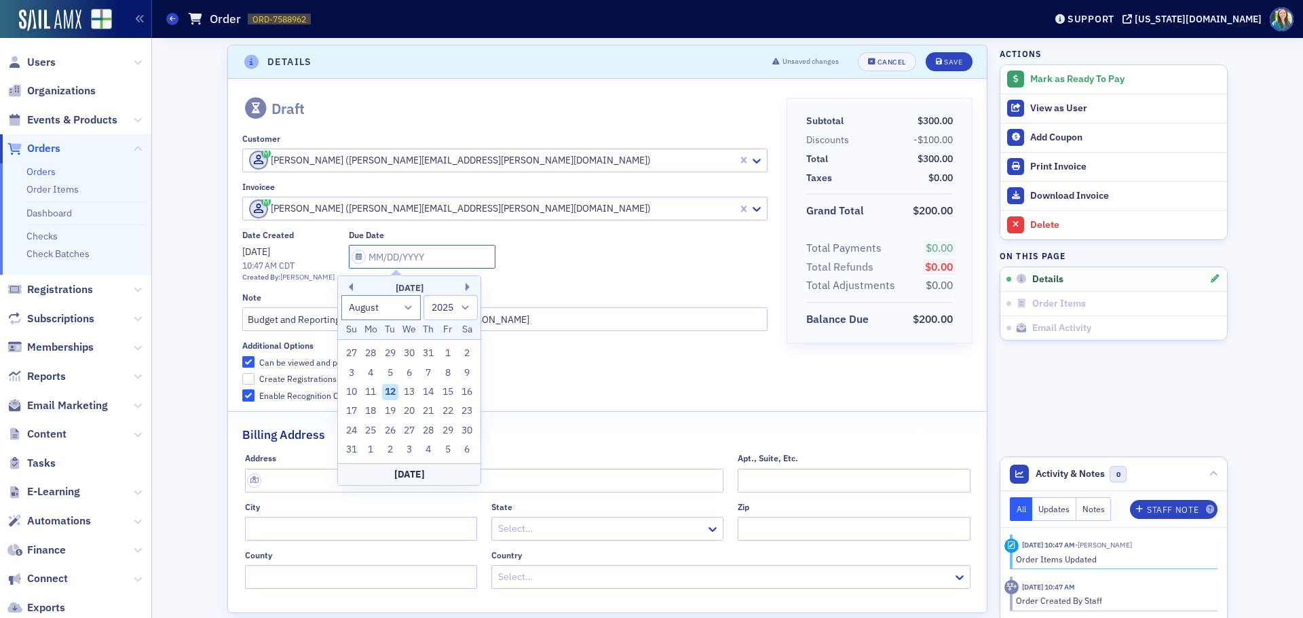
click at [349, 259] on input "text" at bounding box center [422, 257] width 147 height 24
click at [350, 444] on div "31" at bounding box center [351, 450] width 16 height 16
type input "[DATE]"
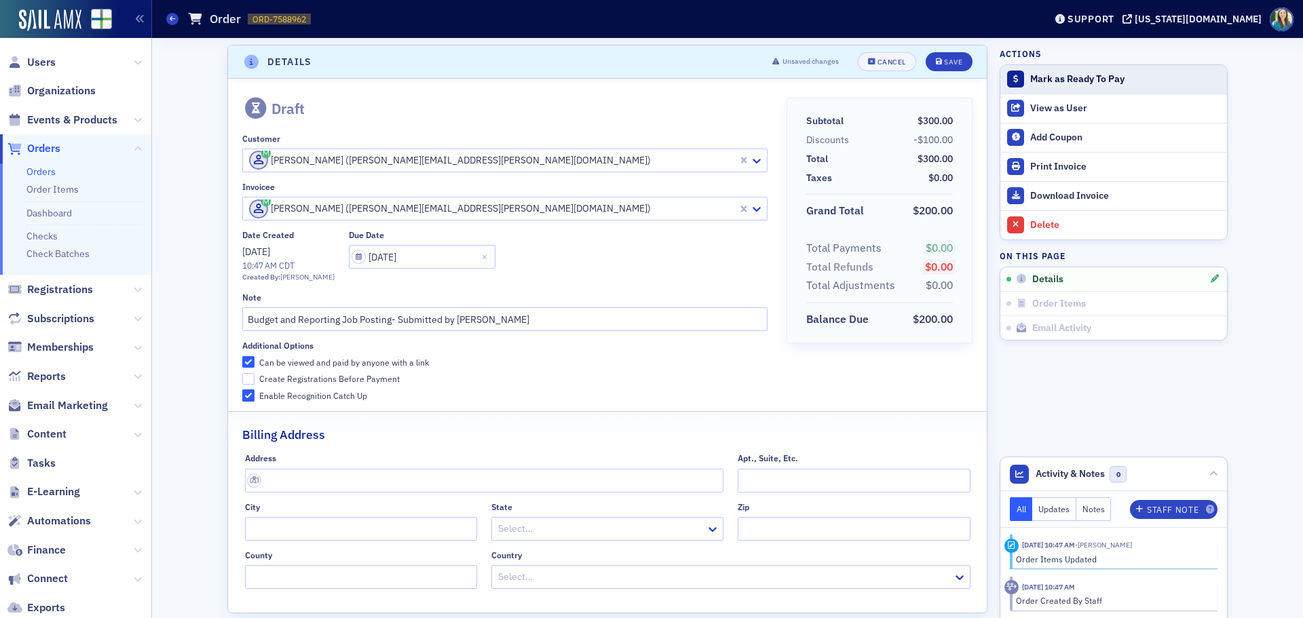
click at [1055, 79] on div "Mark as Ready To Pay" at bounding box center [1125, 79] width 190 height 12
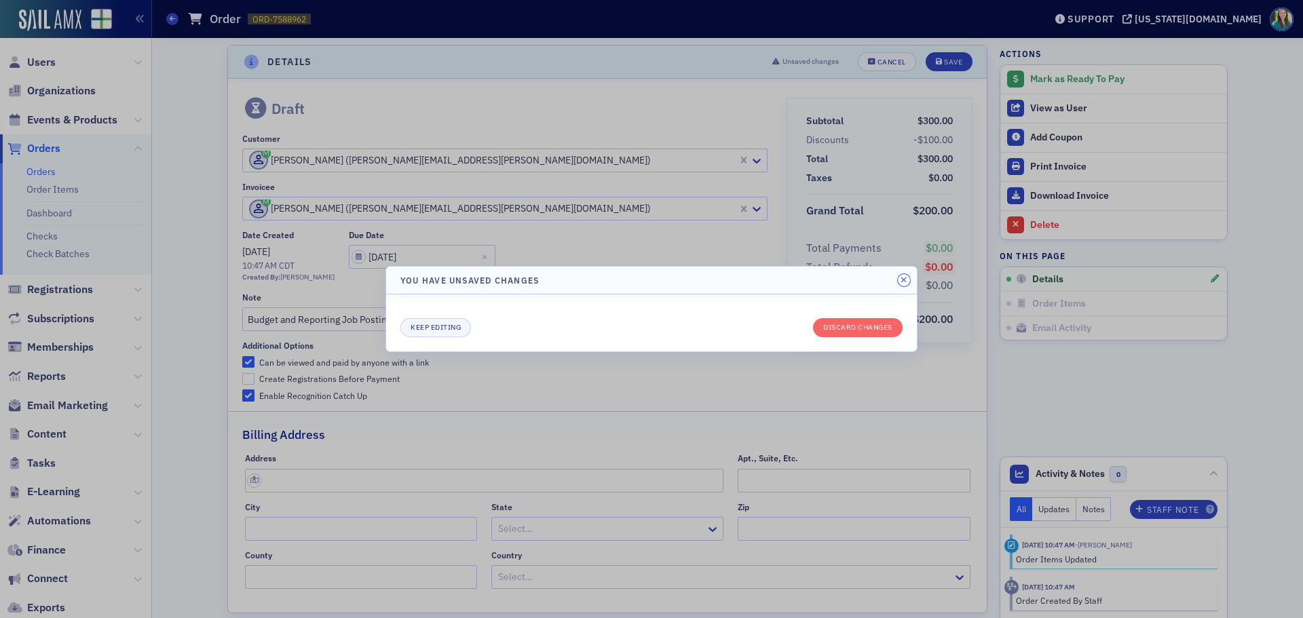
click at [903, 281] on icon "button" at bounding box center [904, 280] width 6 height 8
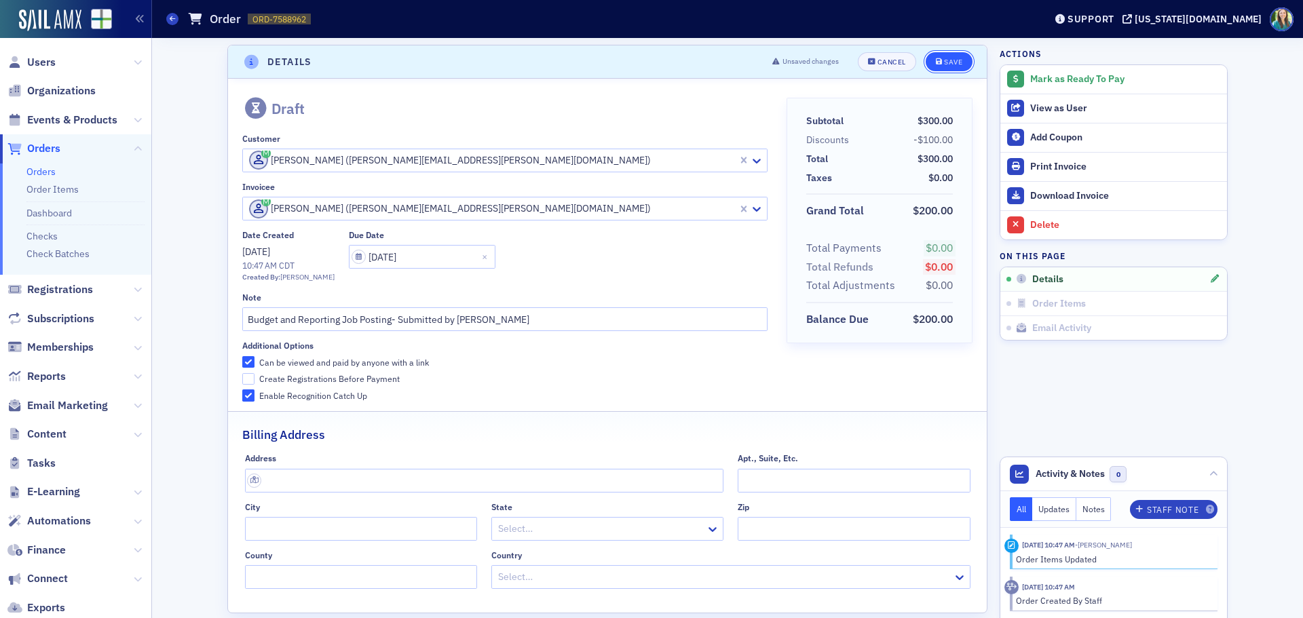
click at [960, 60] on button "Save" at bounding box center [949, 61] width 47 height 19
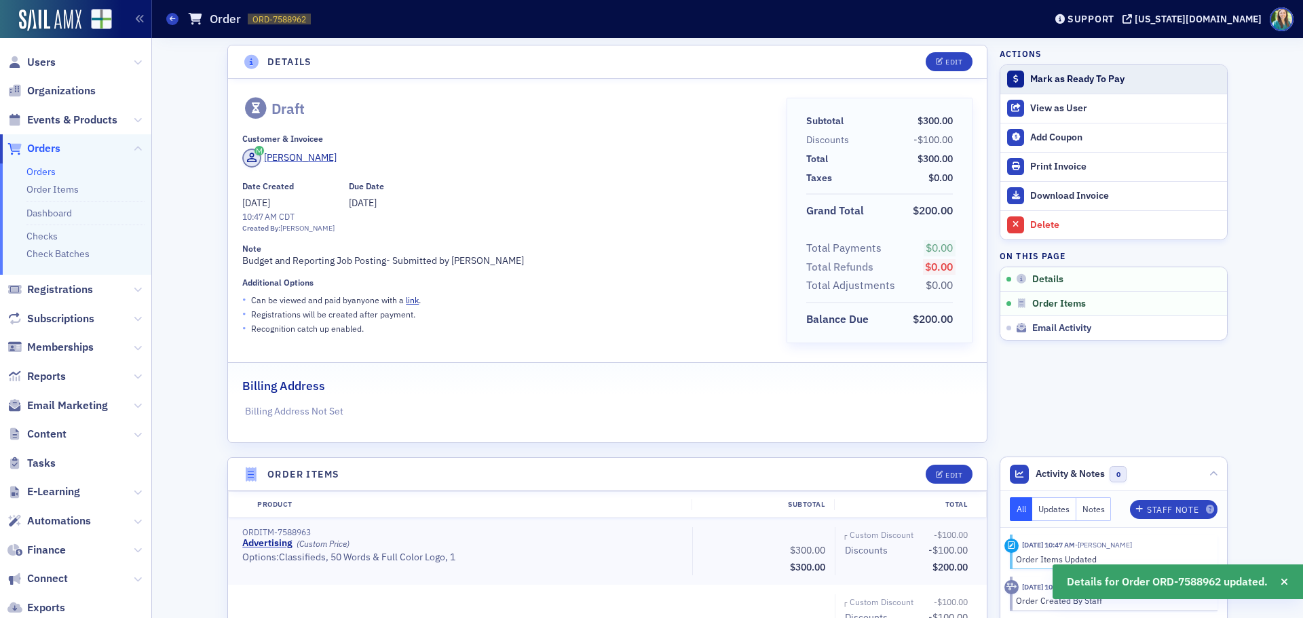
click at [1074, 76] on div "Mark as Ready To Pay" at bounding box center [1125, 79] width 190 height 12
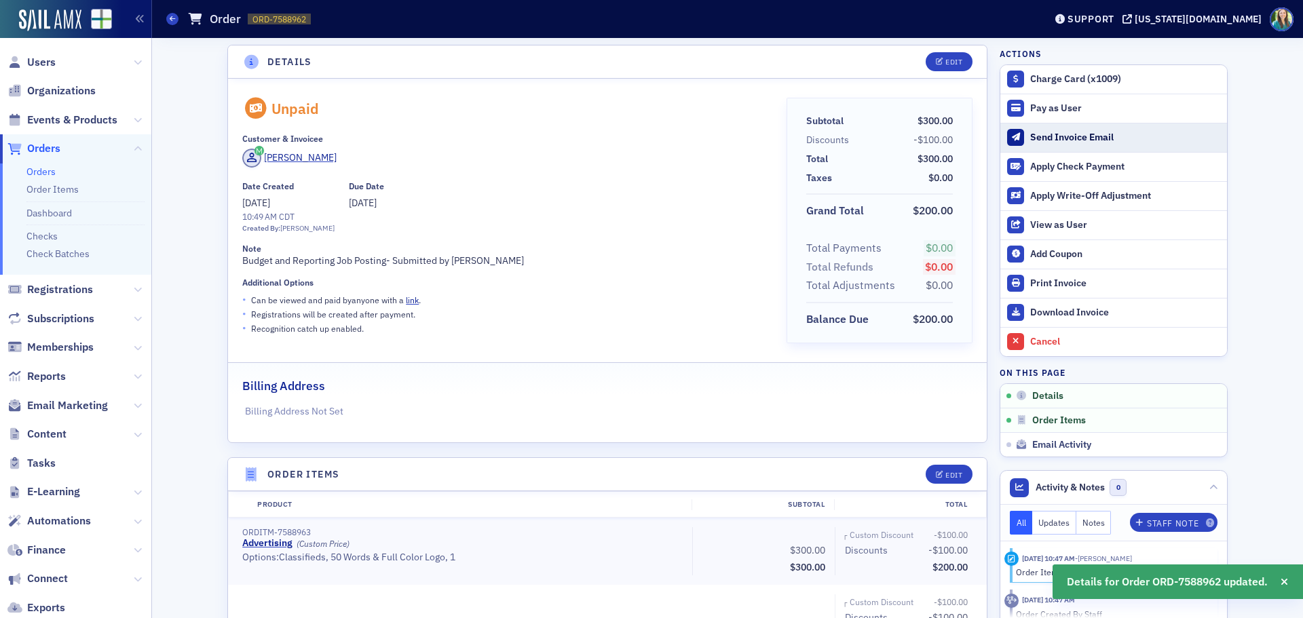
click at [1048, 140] on div "Send Invoice Email" at bounding box center [1125, 138] width 190 height 12
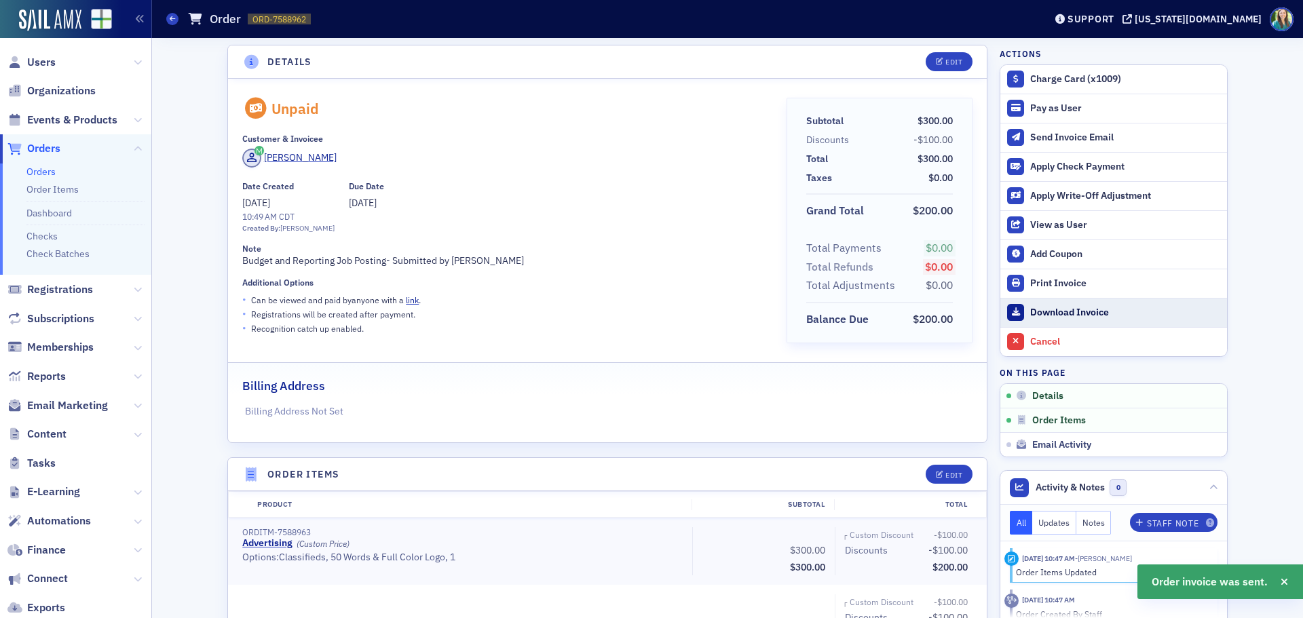
click at [1086, 303] on link "Download Invoice" at bounding box center [1113, 312] width 227 height 29
